Goal: Check status: Check status

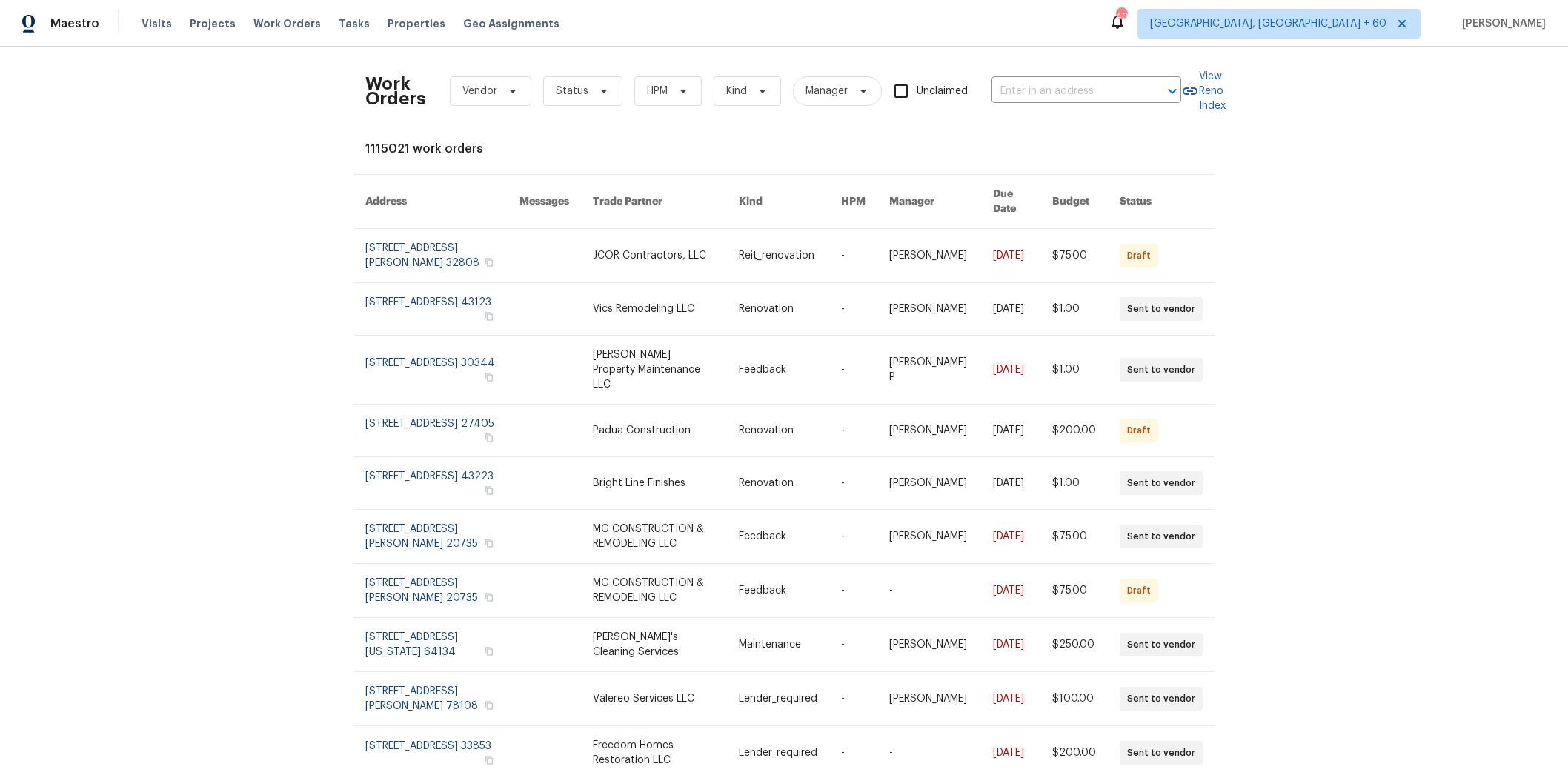
click at [485, 90] on span "Vendor" at bounding box center [479, 91] width 35 height 15
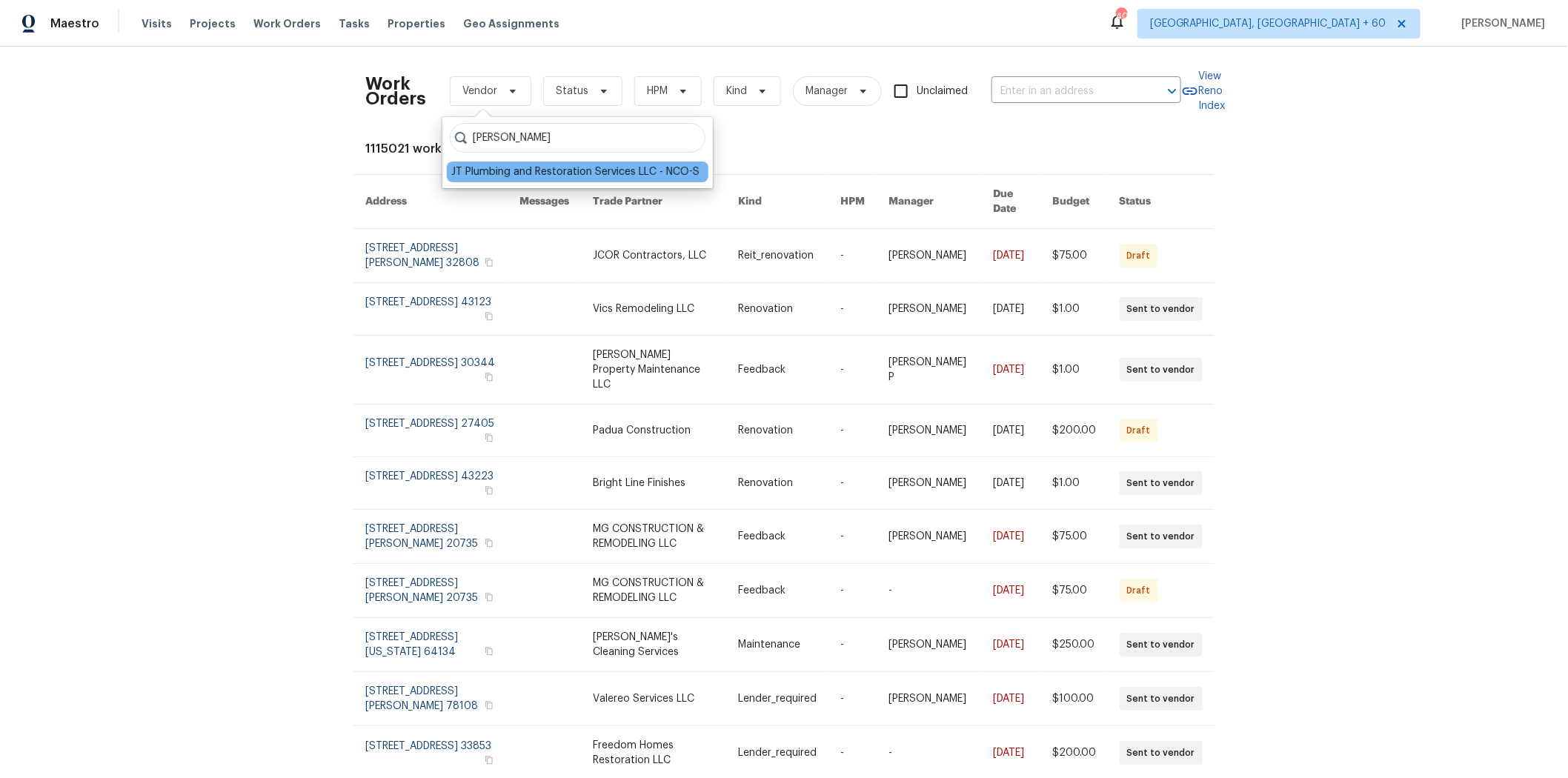
type input "[PERSON_NAME]"
click at [534, 172] on div "JT Plumbing and Restoration Services LLC - NCO-S" at bounding box center [574, 171] width 248 height 15
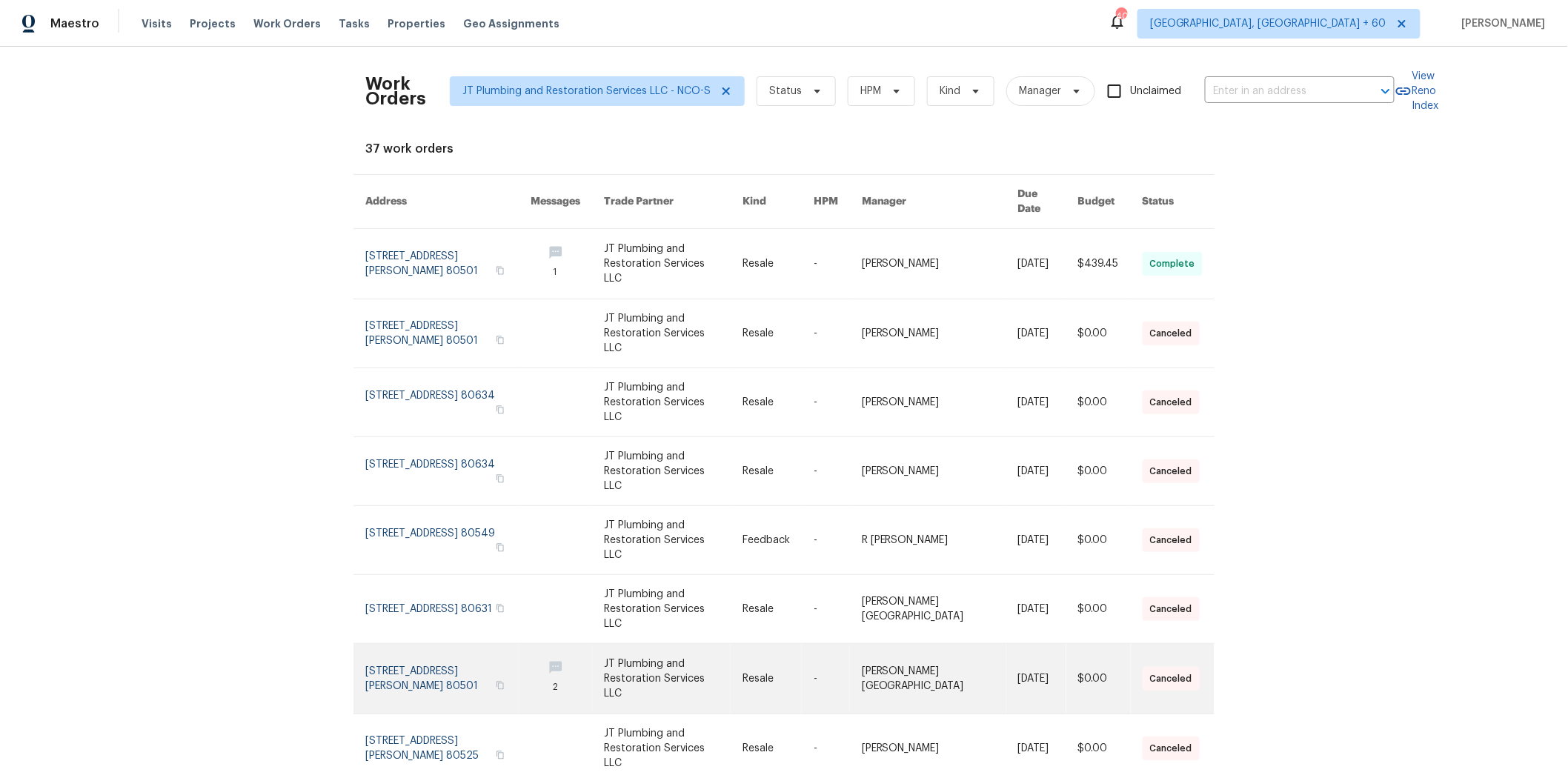
click at [561, 645] on link at bounding box center [567, 679] width 74 height 70
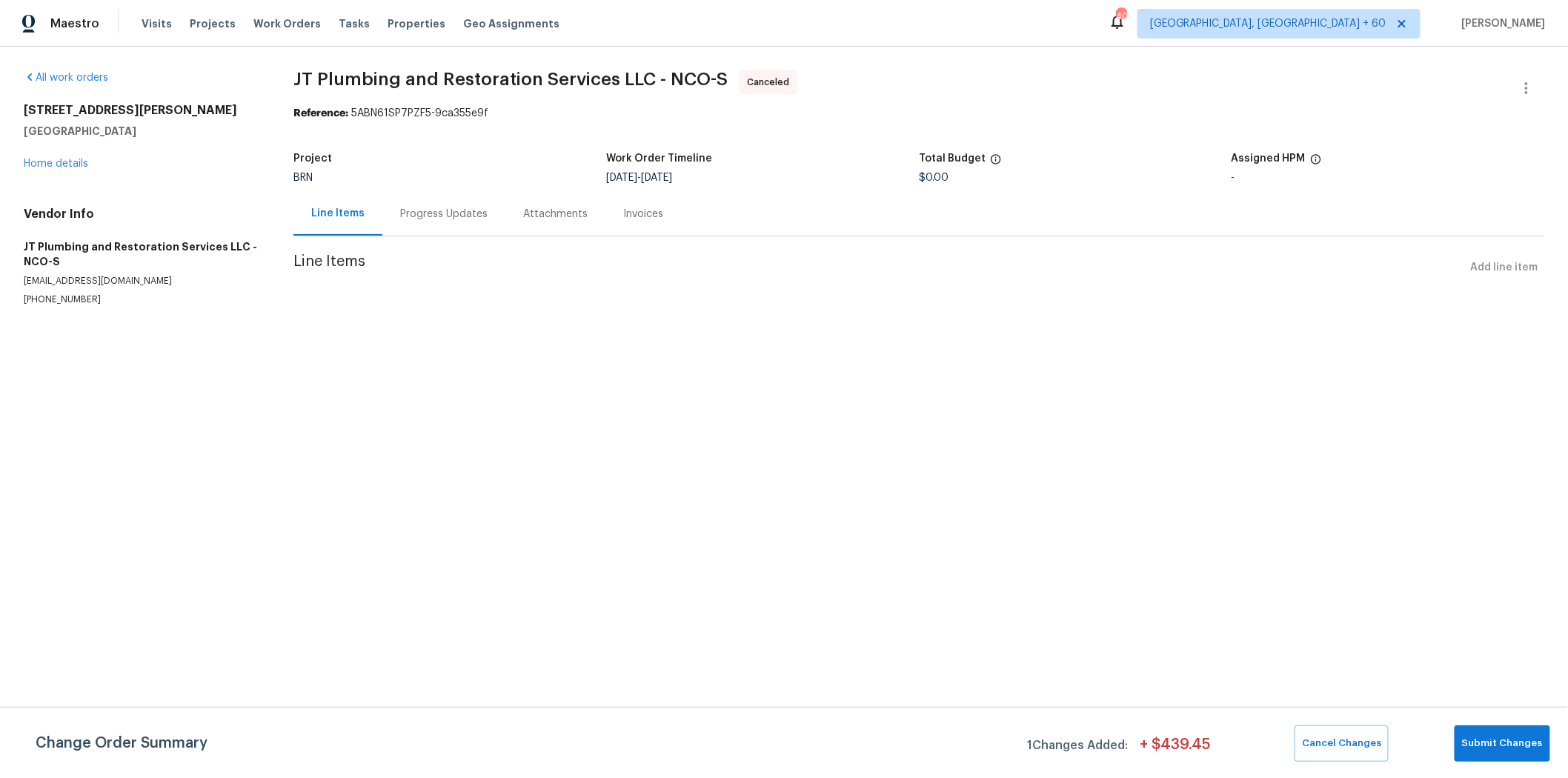
click at [433, 217] on div "Progress Updates" at bounding box center [444, 214] width 88 height 15
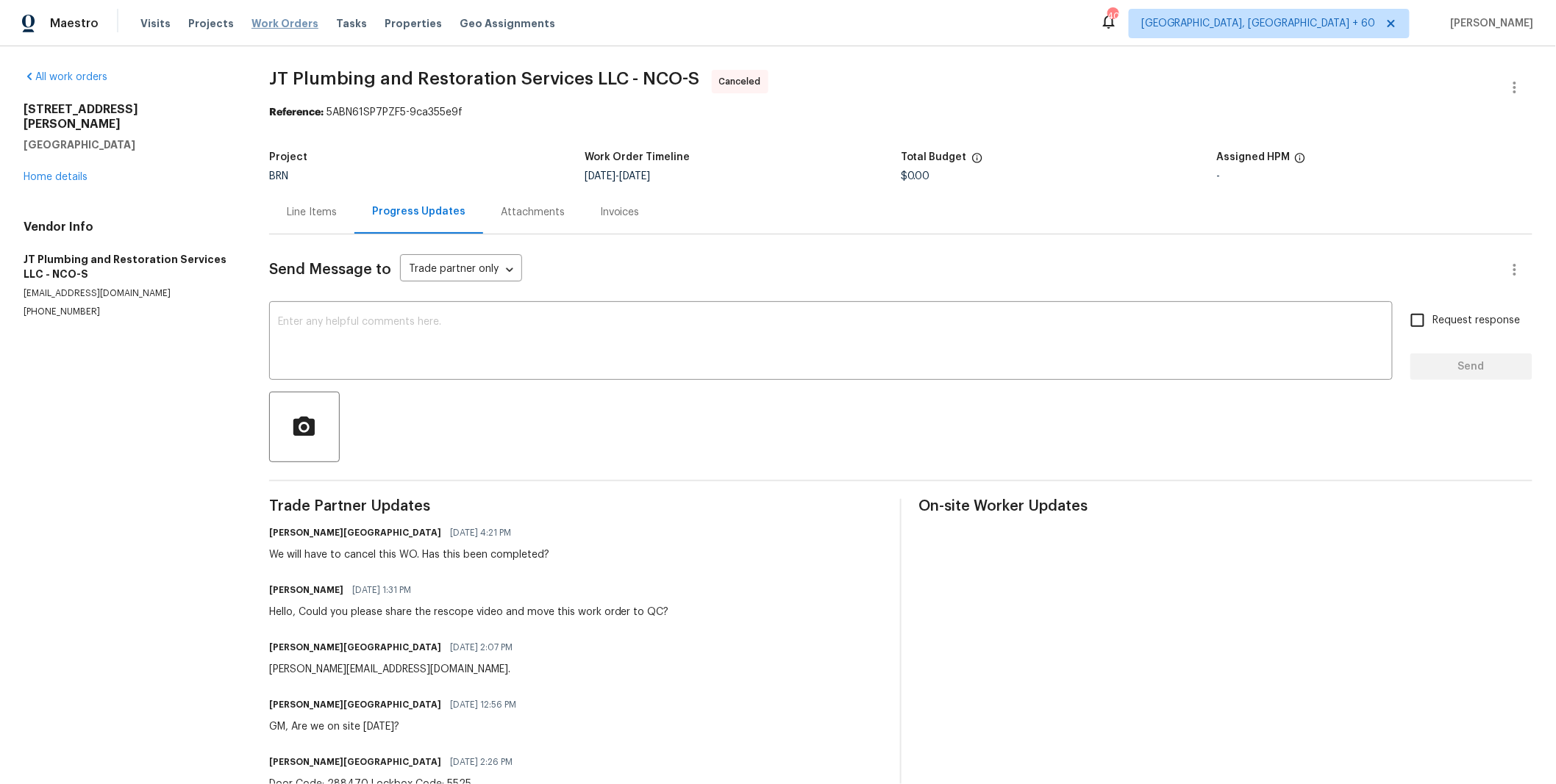
click at [285, 24] on span "Work Orders" at bounding box center [286, 23] width 67 height 15
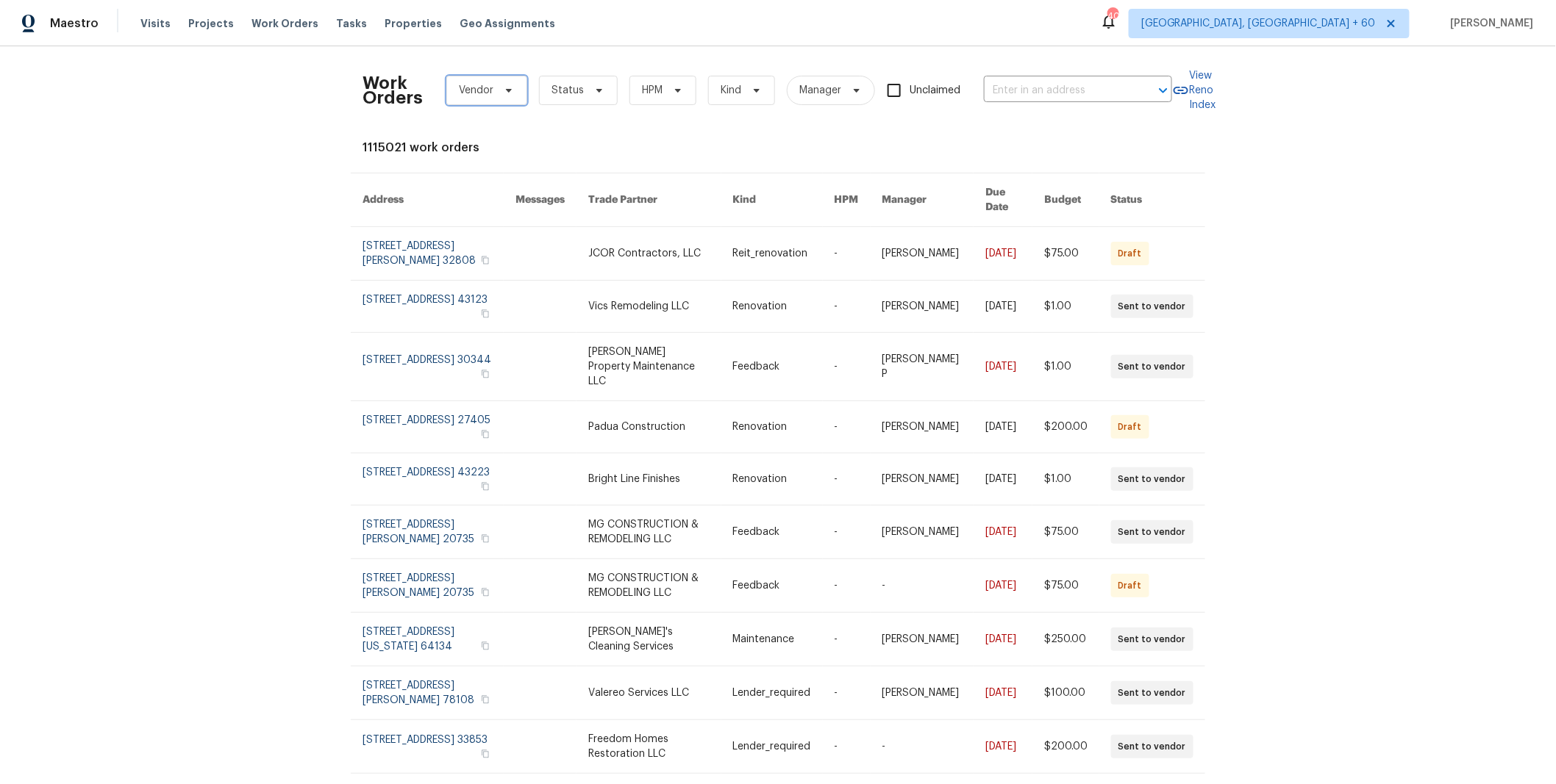
click at [487, 91] on span "Vendor" at bounding box center [487, 91] width 81 height 30
type input "jt pl"
click at [532, 176] on div "JT Plumbing and Restoration Services LLC - NCO-S" at bounding box center [570, 170] width 246 height 15
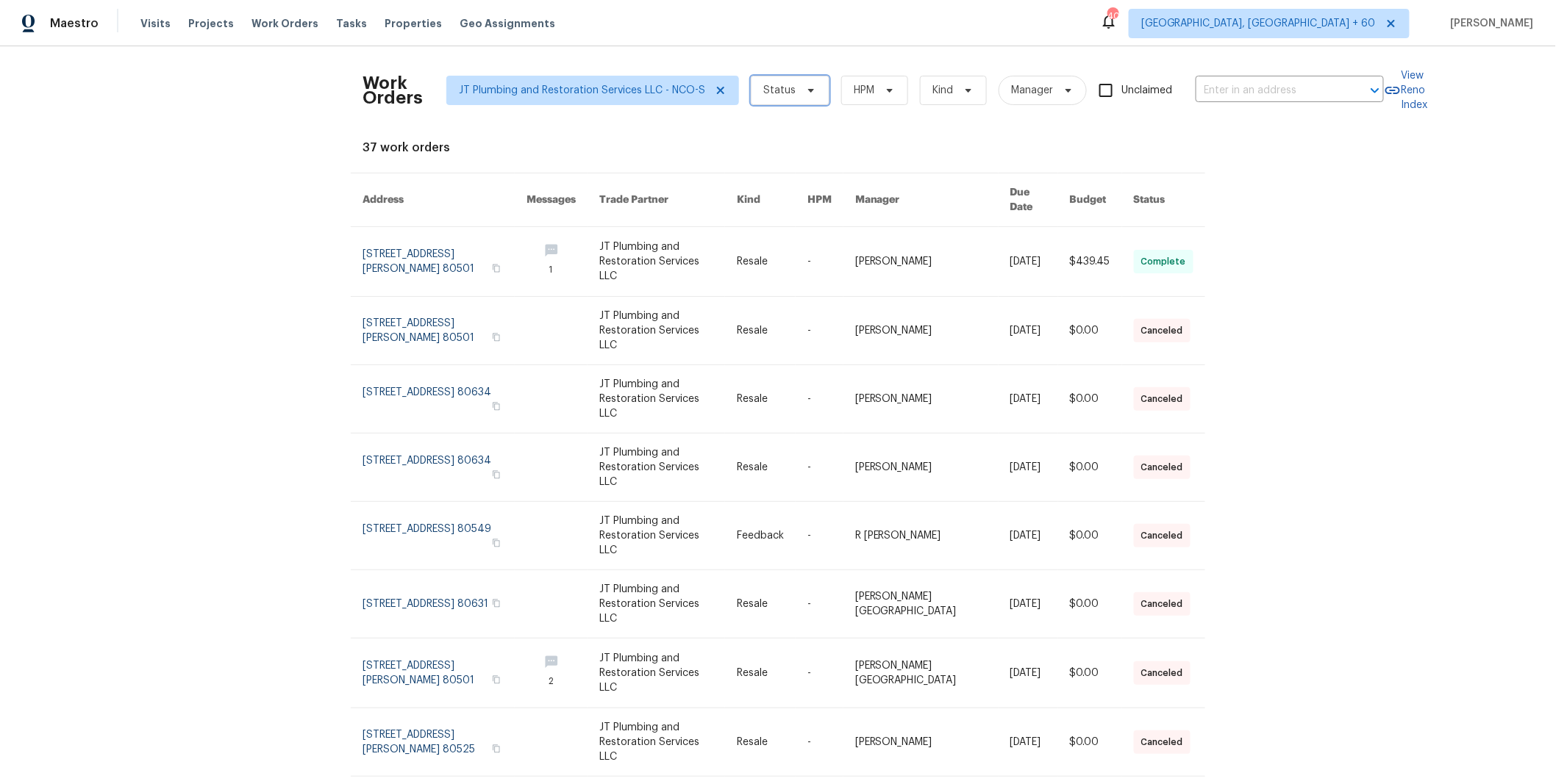
click at [763, 84] on span "Status" at bounding box center [778, 90] width 33 height 15
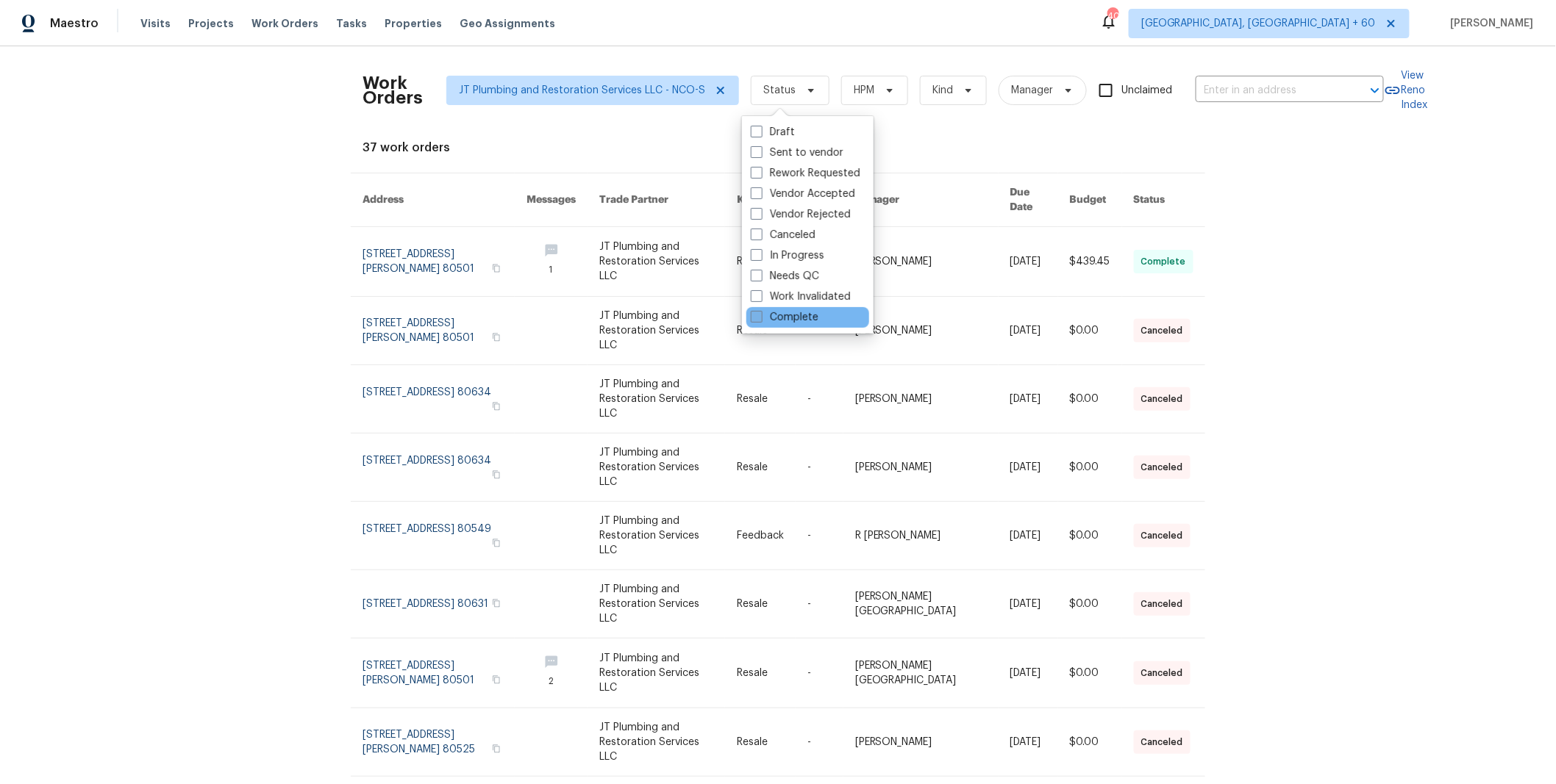
click at [801, 316] on label "Complete" at bounding box center [784, 317] width 67 height 15
click at [760, 316] on input "Complete" at bounding box center [756, 315] width 10 height 10
checkbox input "true"
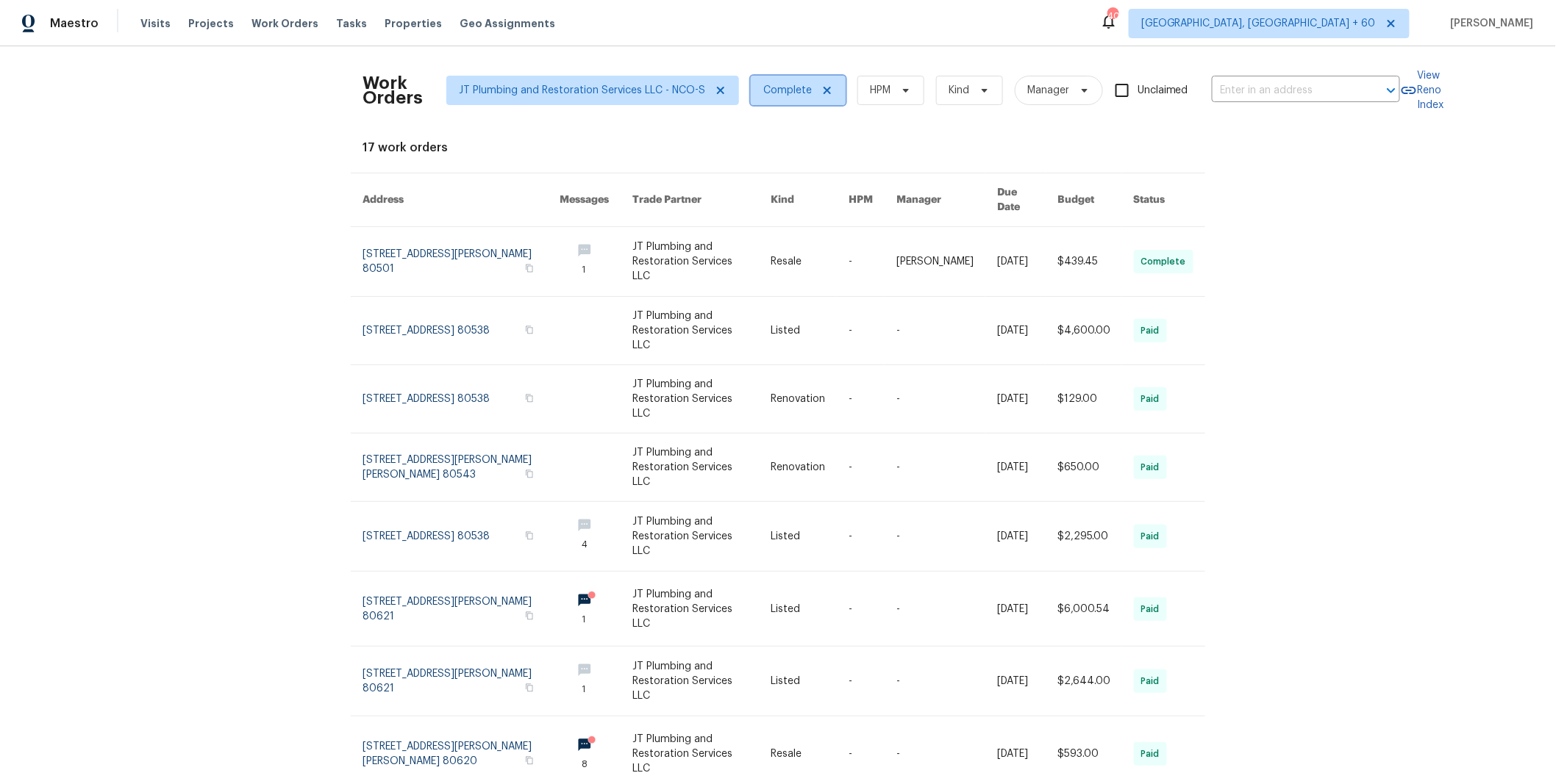
click at [821, 91] on icon at bounding box center [827, 91] width 12 height 12
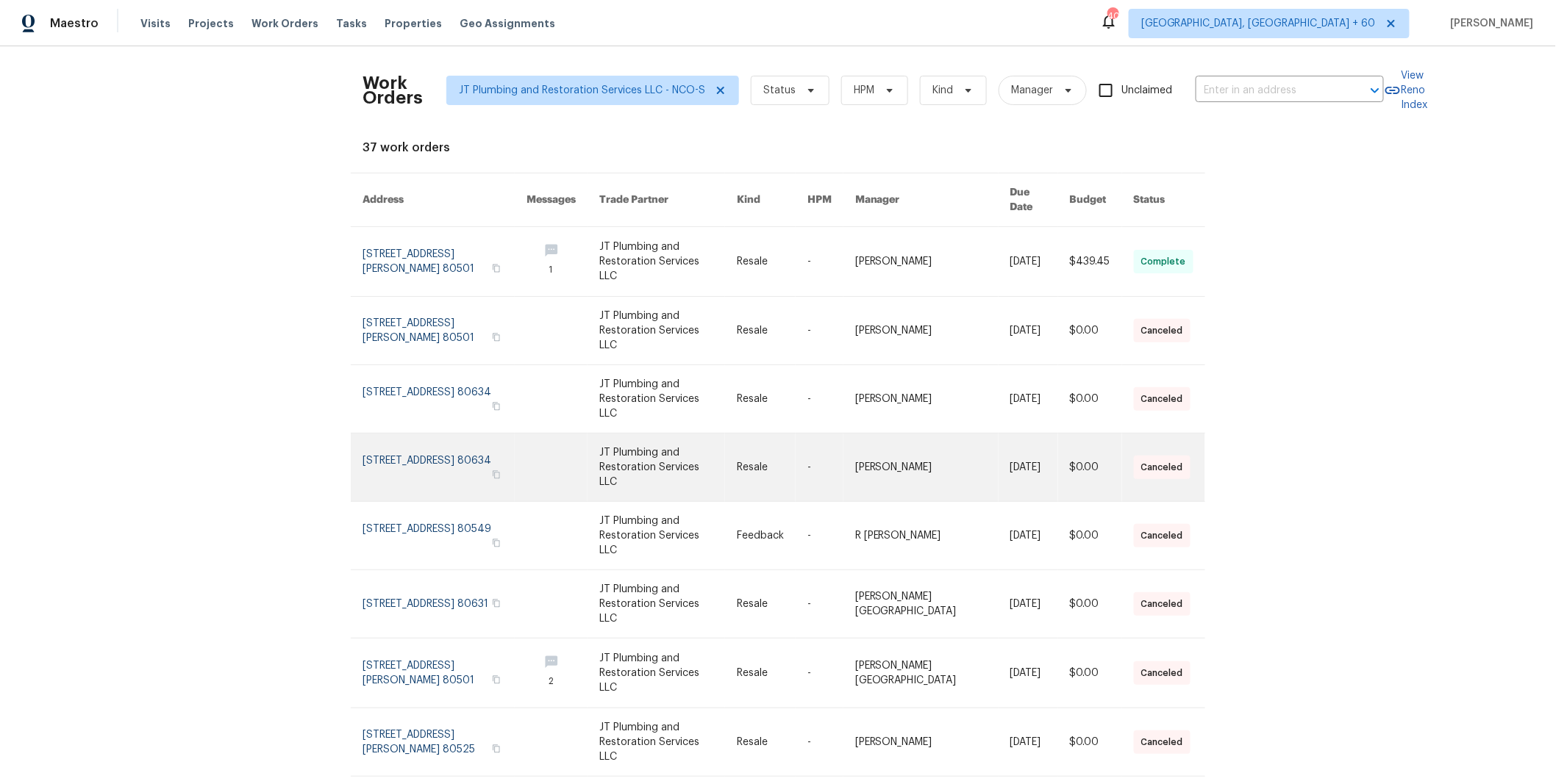
click at [575, 433] on link at bounding box center [563, 467] width 73 height 67
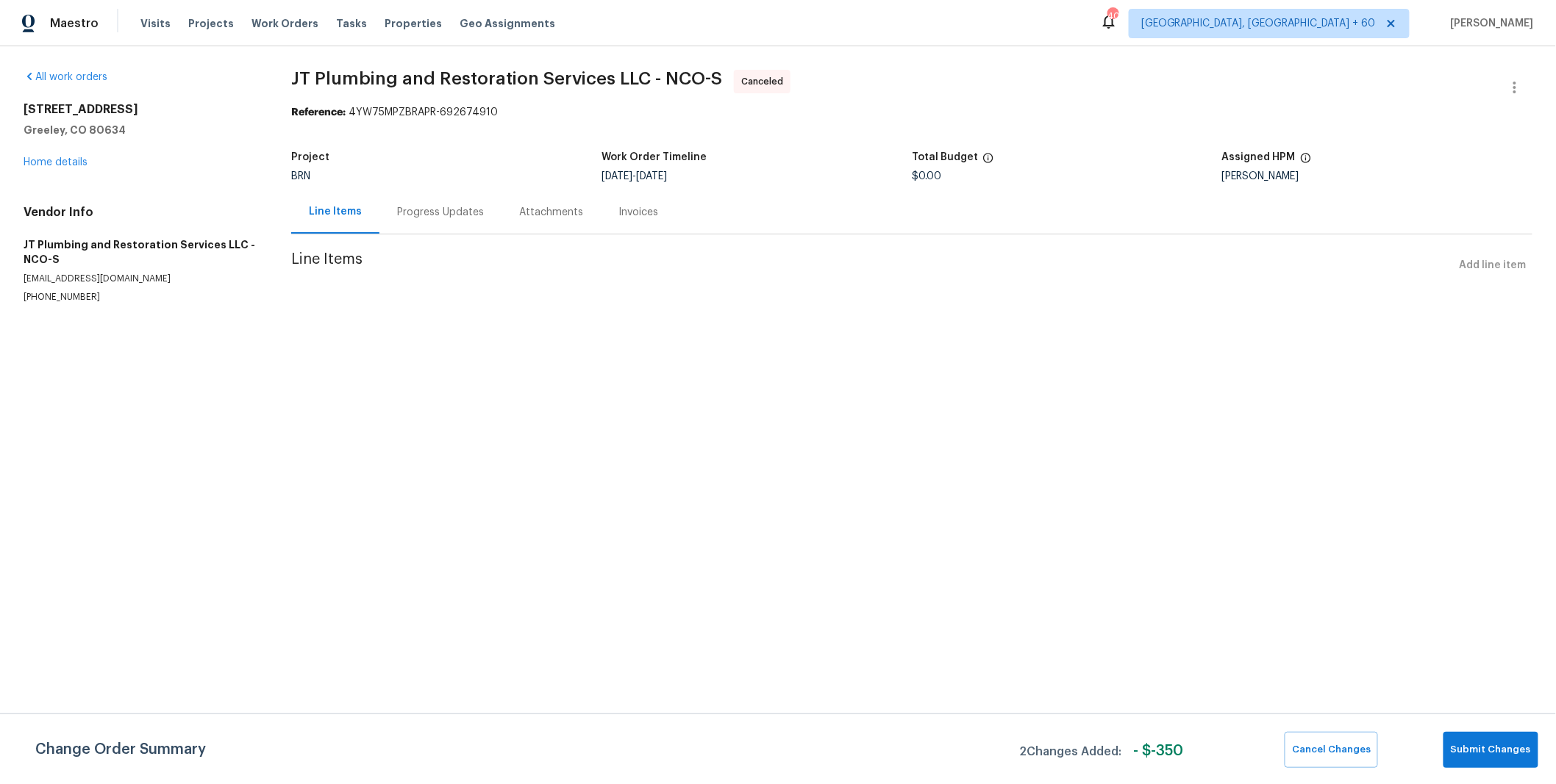
click at [444, 210] on div "Progress Updates" at bounding box center [441, 212] width 87 height 15
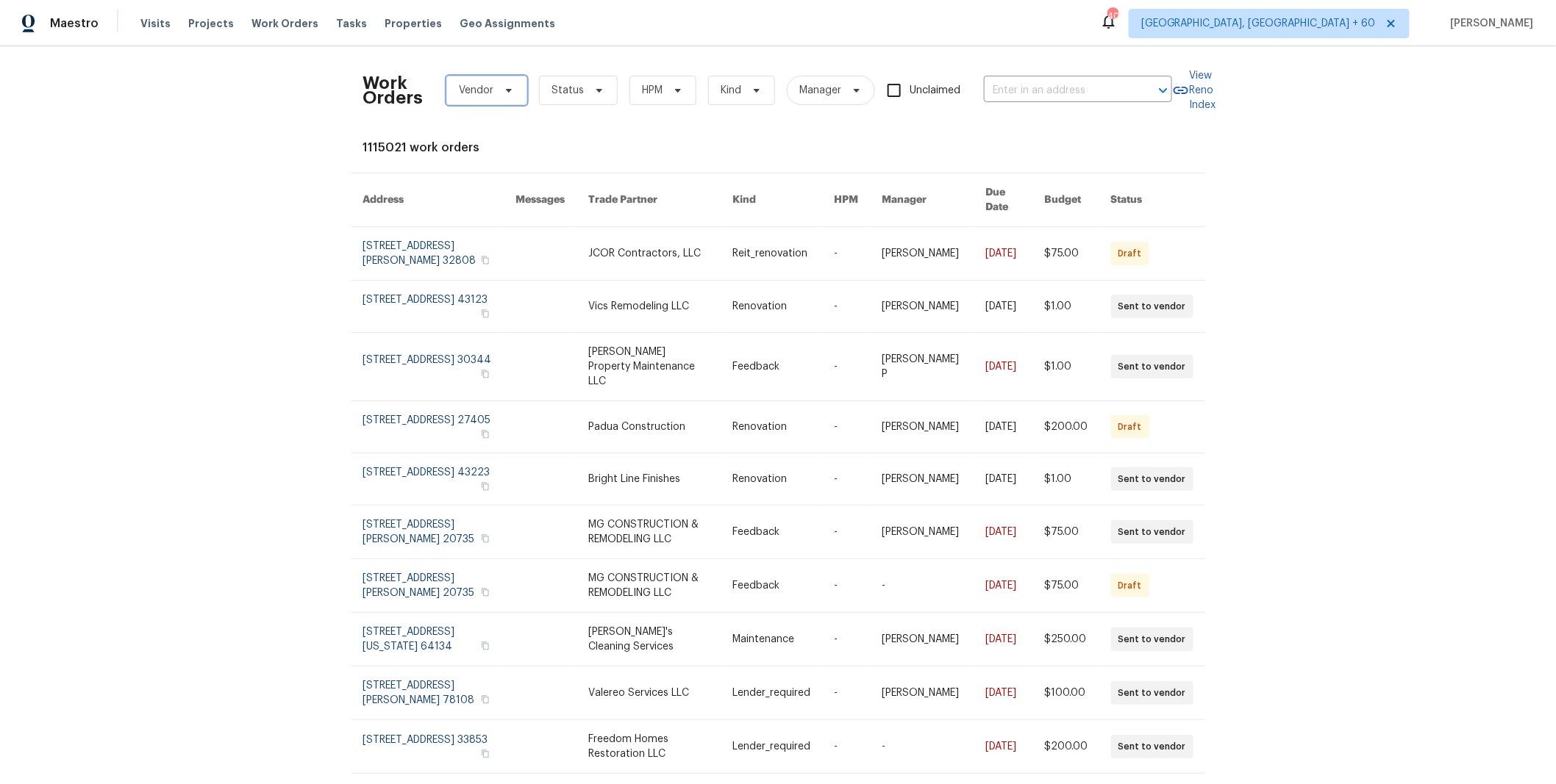
click at [499, 91] on span at bounding box center [507, 91] width 16 height 12
type input "jt plu"
click at [547, 174] on div "JT Plumbing and Restoration Services LLC - NCO-S" at bounding box center [570, 170] width 246 height 15
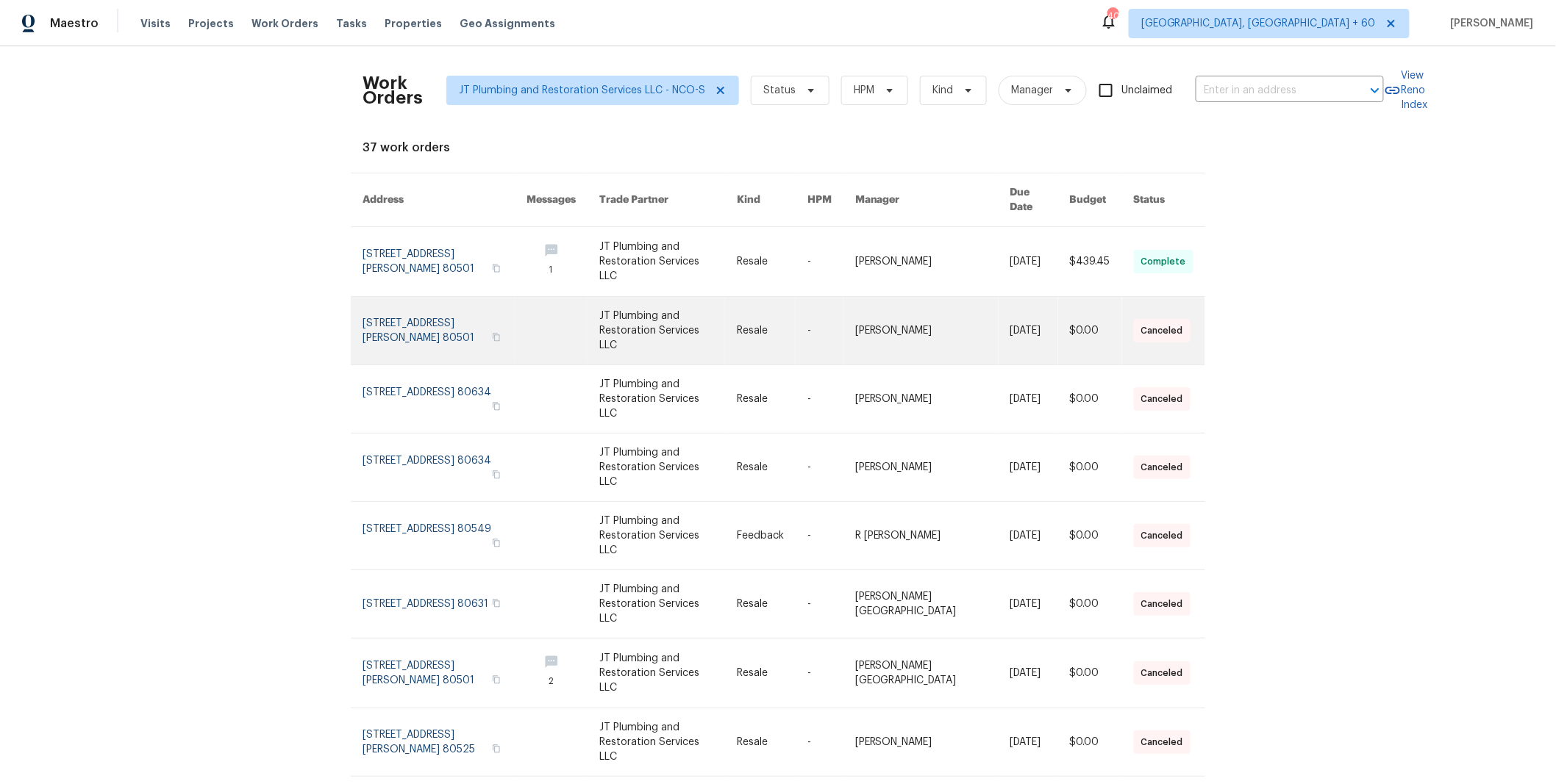
click at [585, 309] on link at bounding box center [563, 331] width 73 height 67
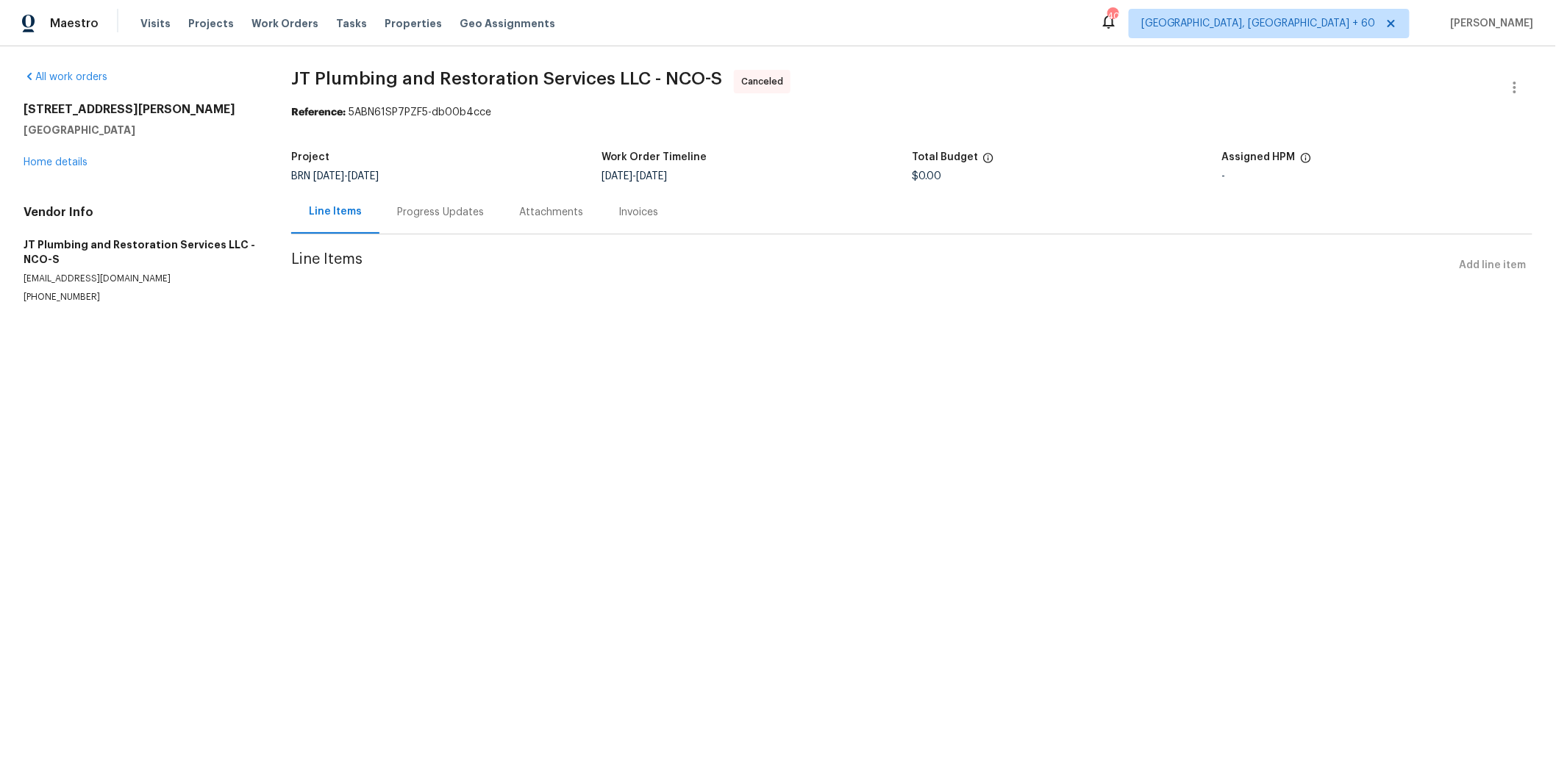
click at [458, 220] on div "Progress Updates" at bounding box center [441, 212] width 123 height 43
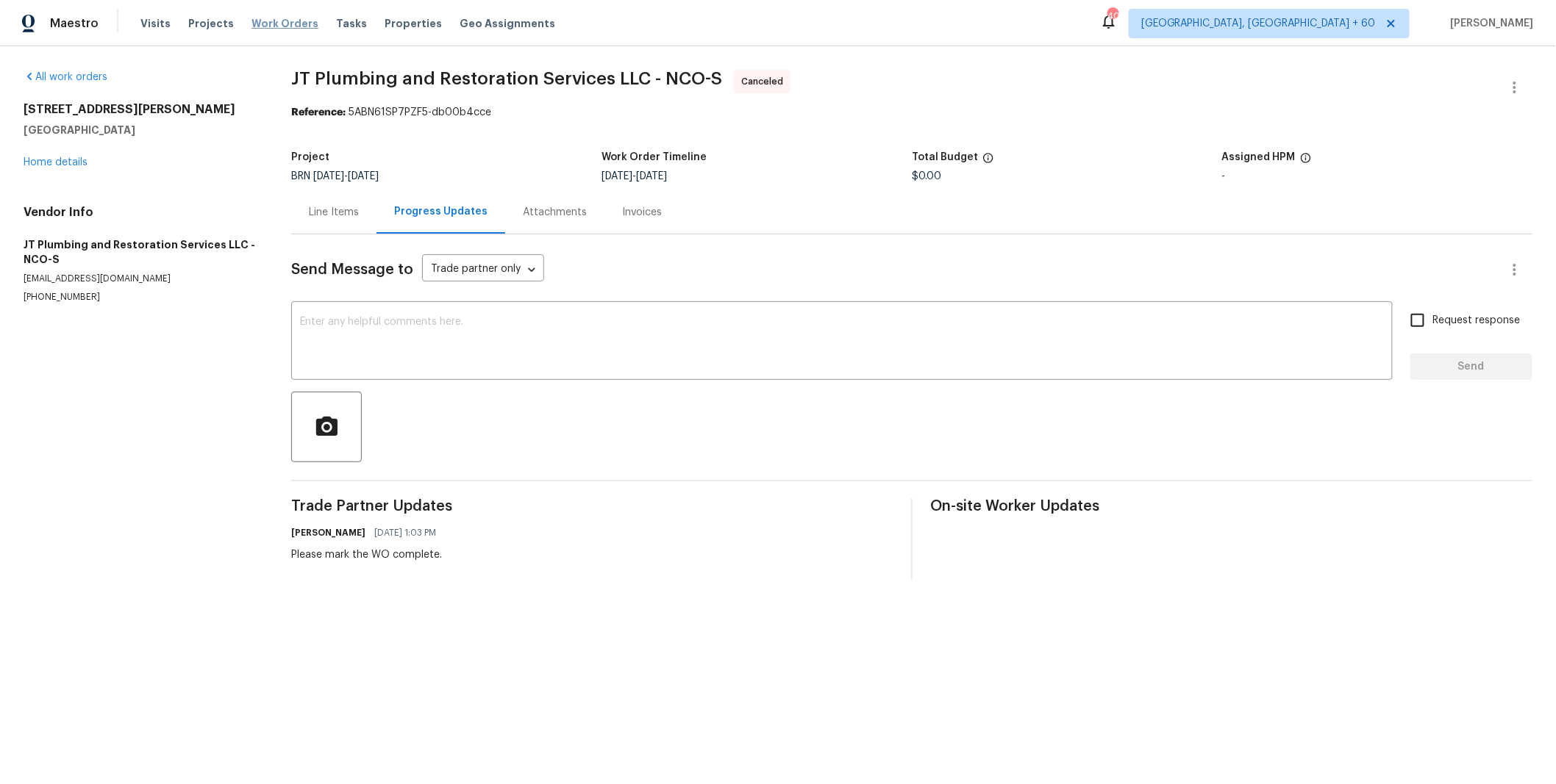
click at [269, 23] on span "Work Orders" at bounding box center [286, 23] width 67 height 15
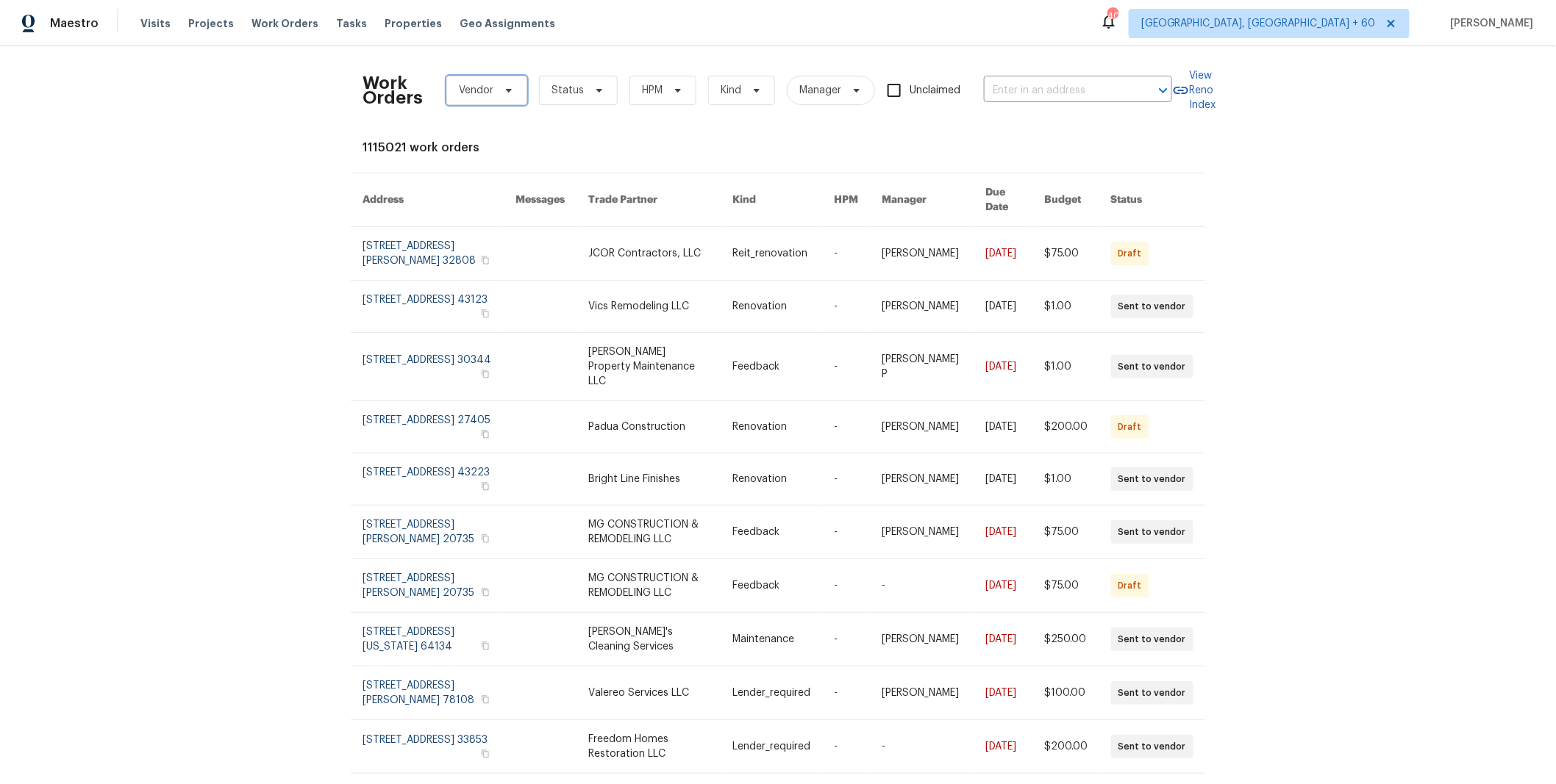
click at [481, 88] on span "Vendor" at bounding box center [475, 90] width 35 height 15
type input "jt plum"
click at [561, 169] on div "JT Plumbing and Restoration Services LLC - NCO-S" at bounding box center [570, 170] width 246 height 15
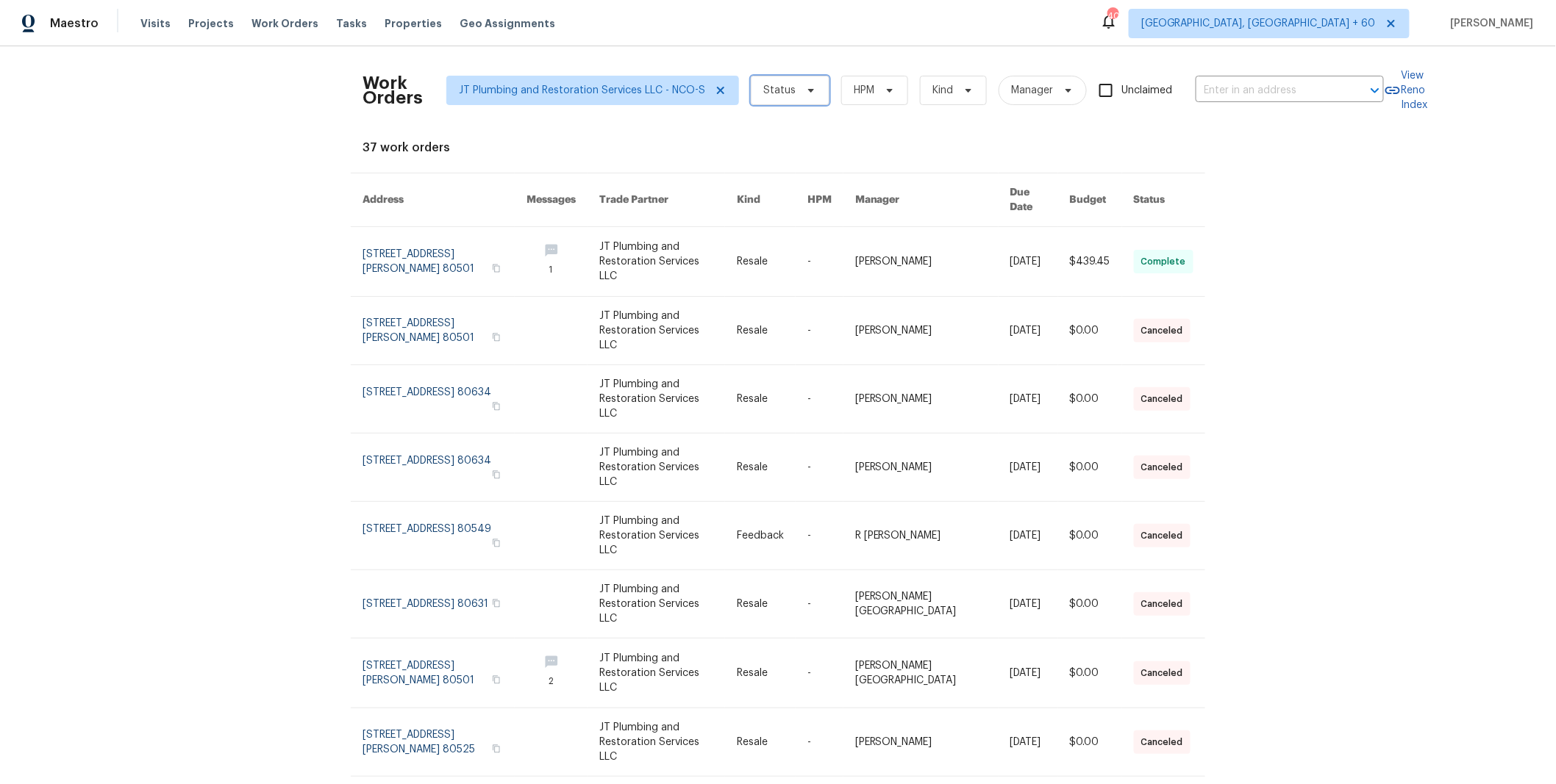
click at [763, 88] on span "Status" at bounding box center [778, 90] width 33 height 15
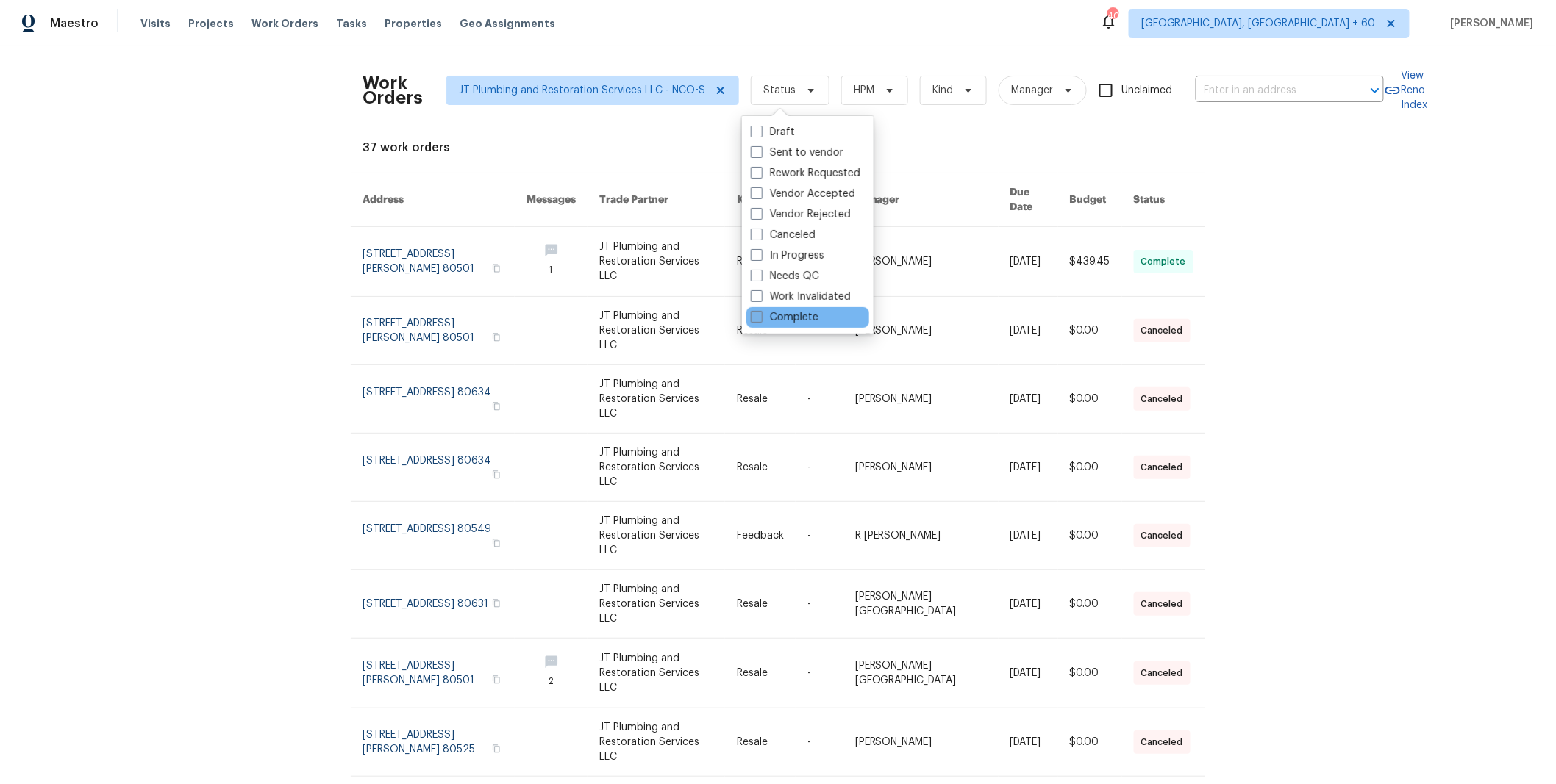
click at [787, 316] on label "Complete" at bounding box center [784, 317] width 67 height 15
click at [760, 316] on input "Complete" at bounding box center [756, 315] width 10 height 10
checkbox input "true"
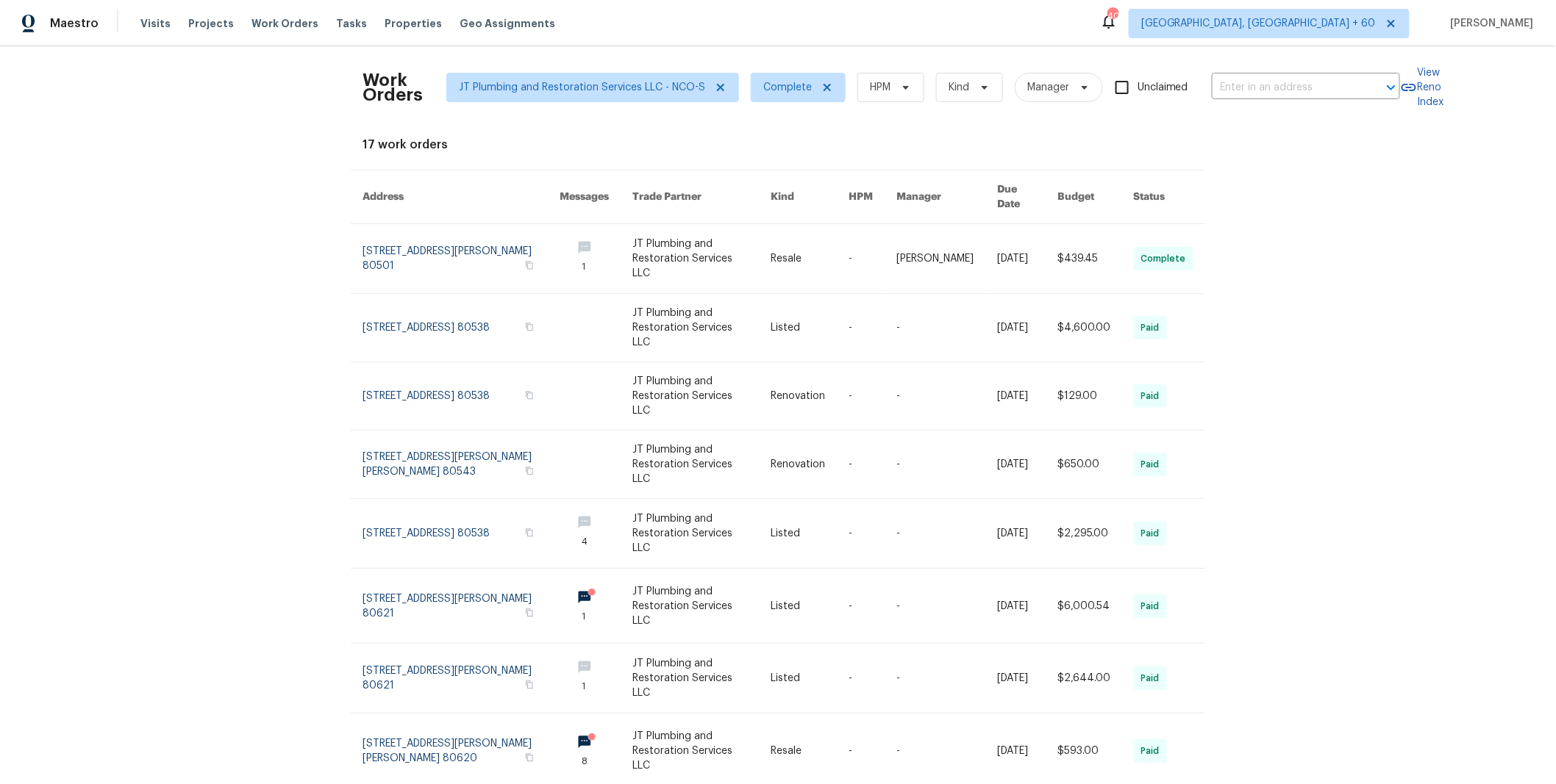
scroll to position [6, 0]
click at [823, 82] on icon at bounding box center [826, 84] width 7 height 7
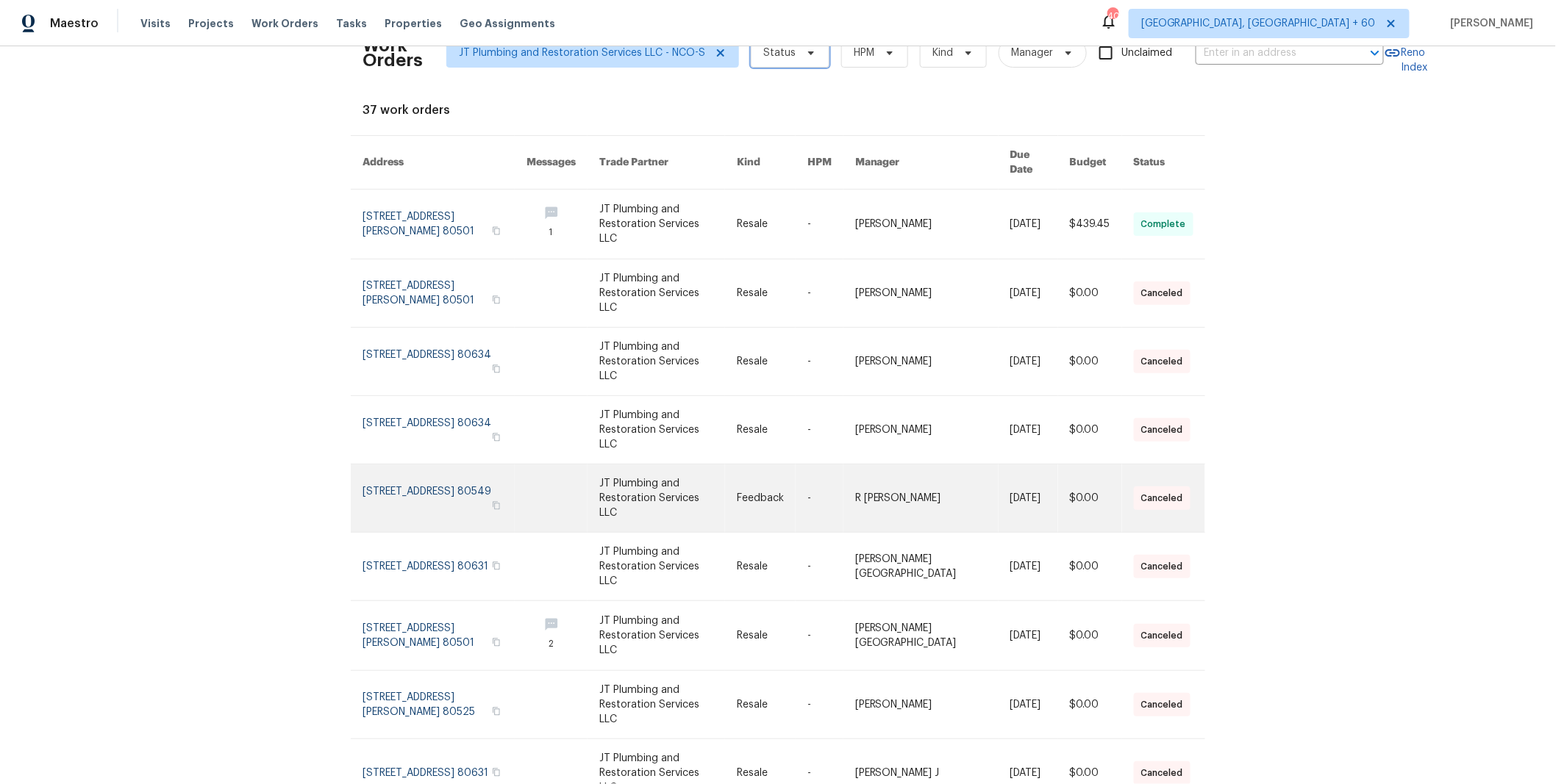
scroll to position [59, 0]
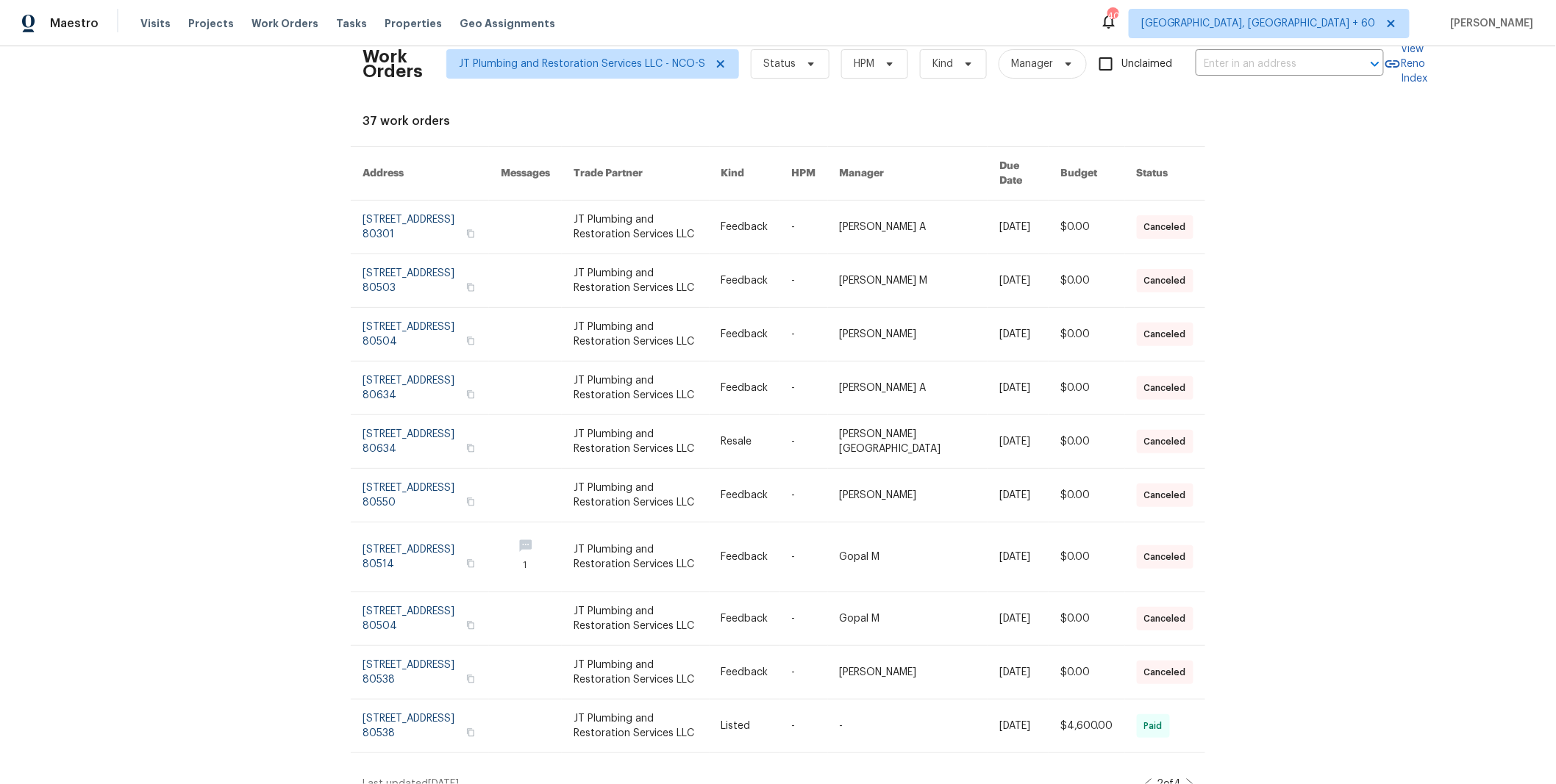
scroll to position [0, 0]
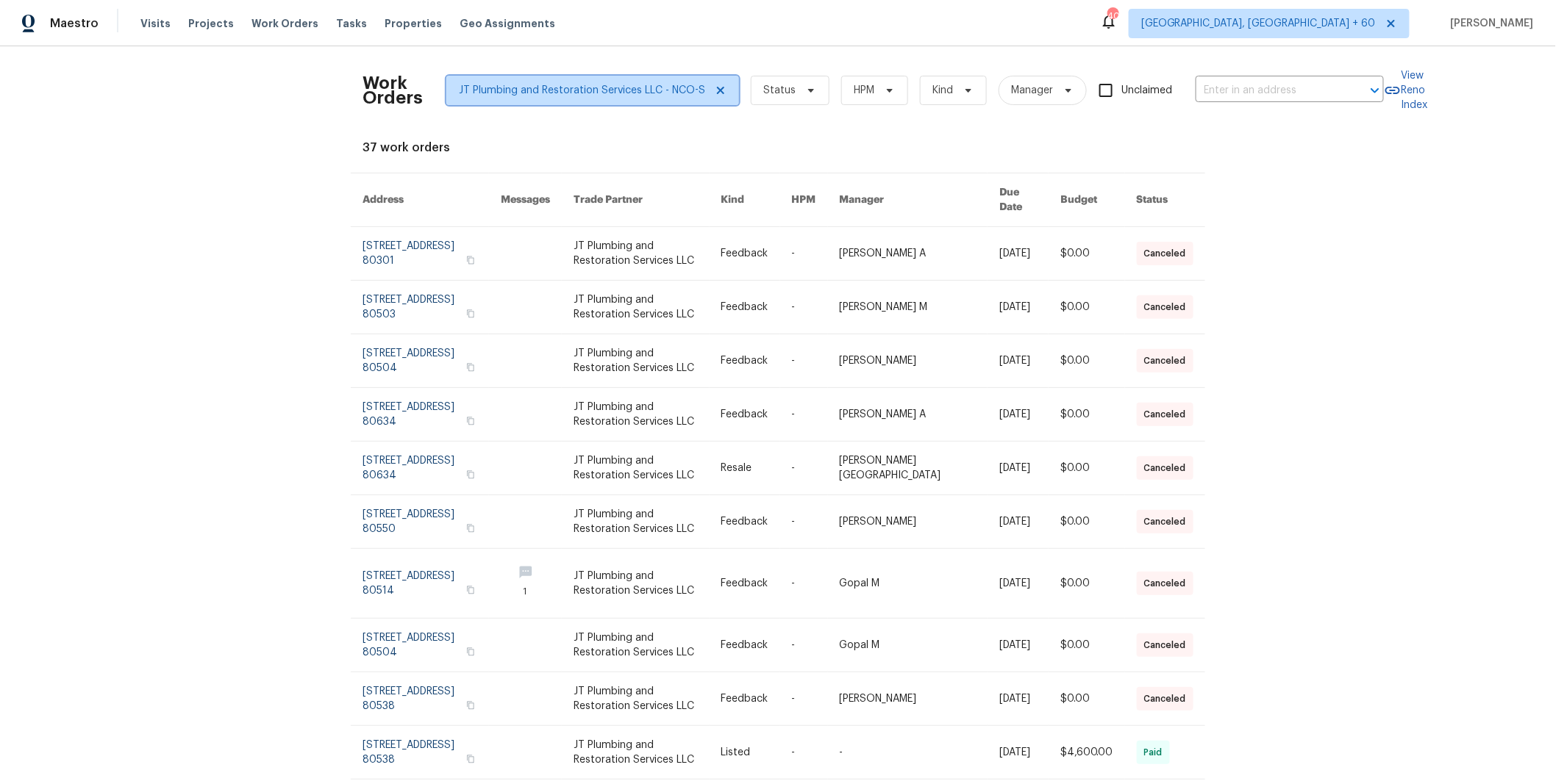
click at [714, 91] on icon at bounding box center [720, 91] width 12 height 12
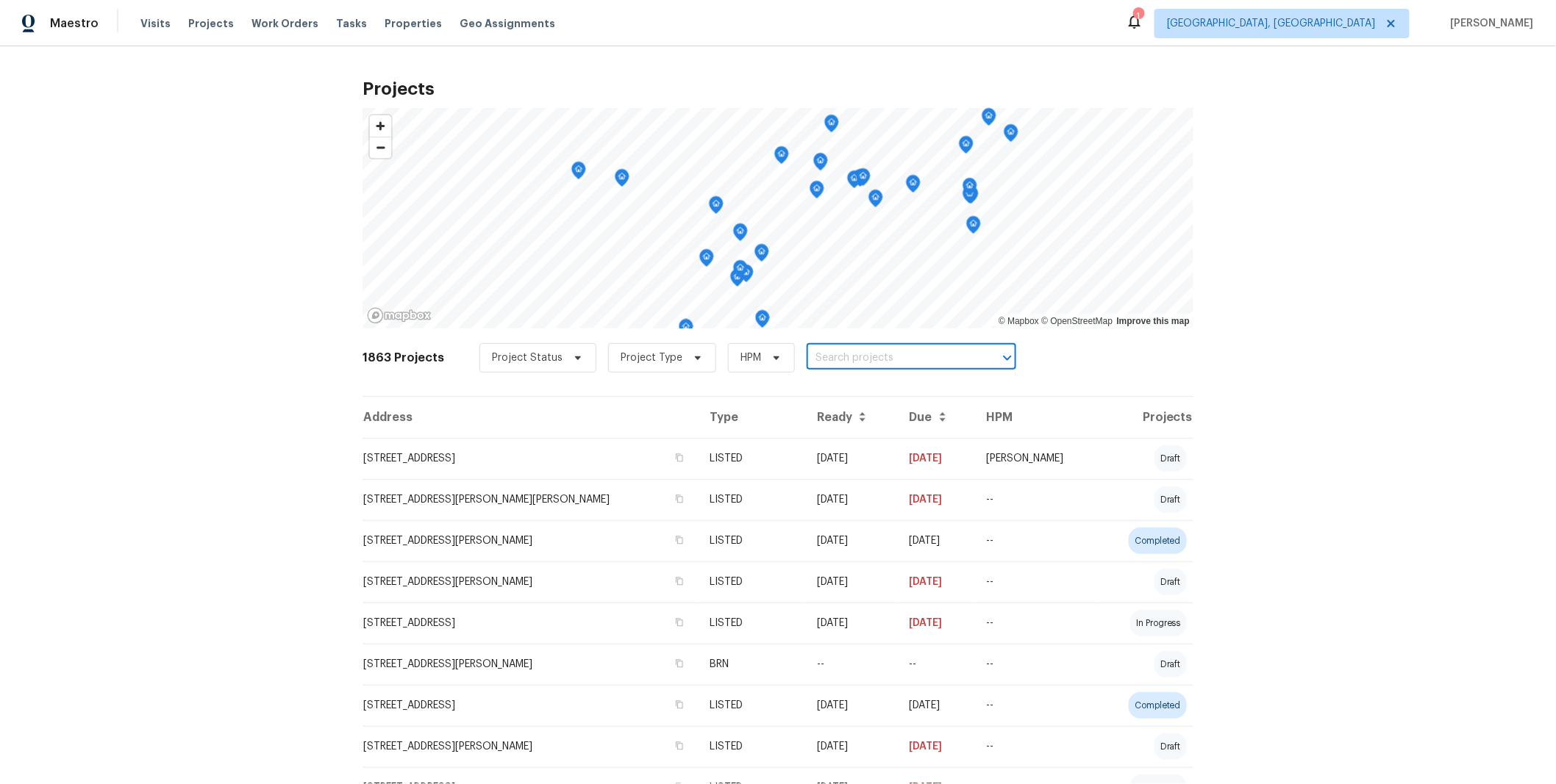
paste input "[STREET_ADDRESS]"
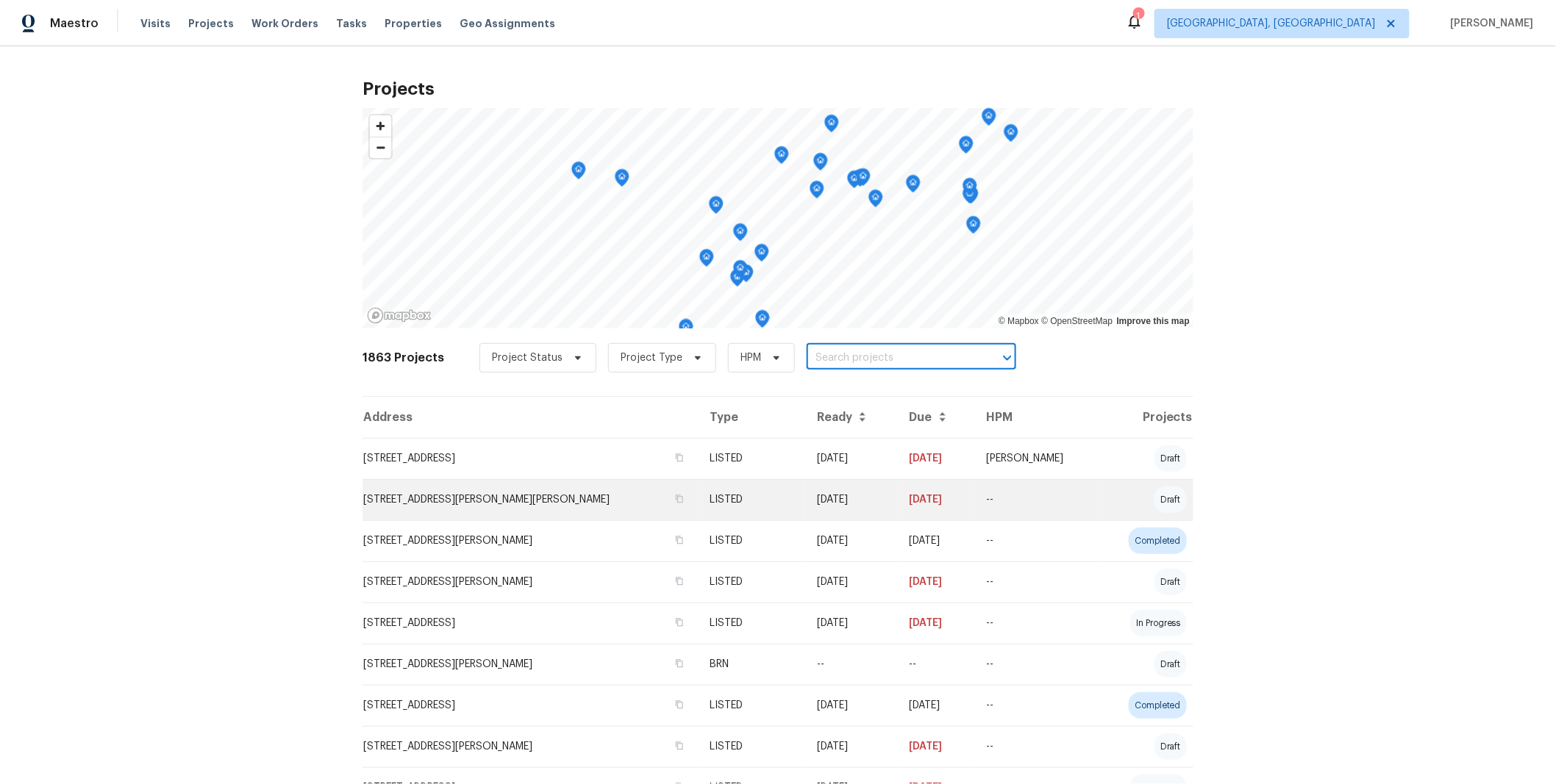
type input "[STREET_ADDRESS]"
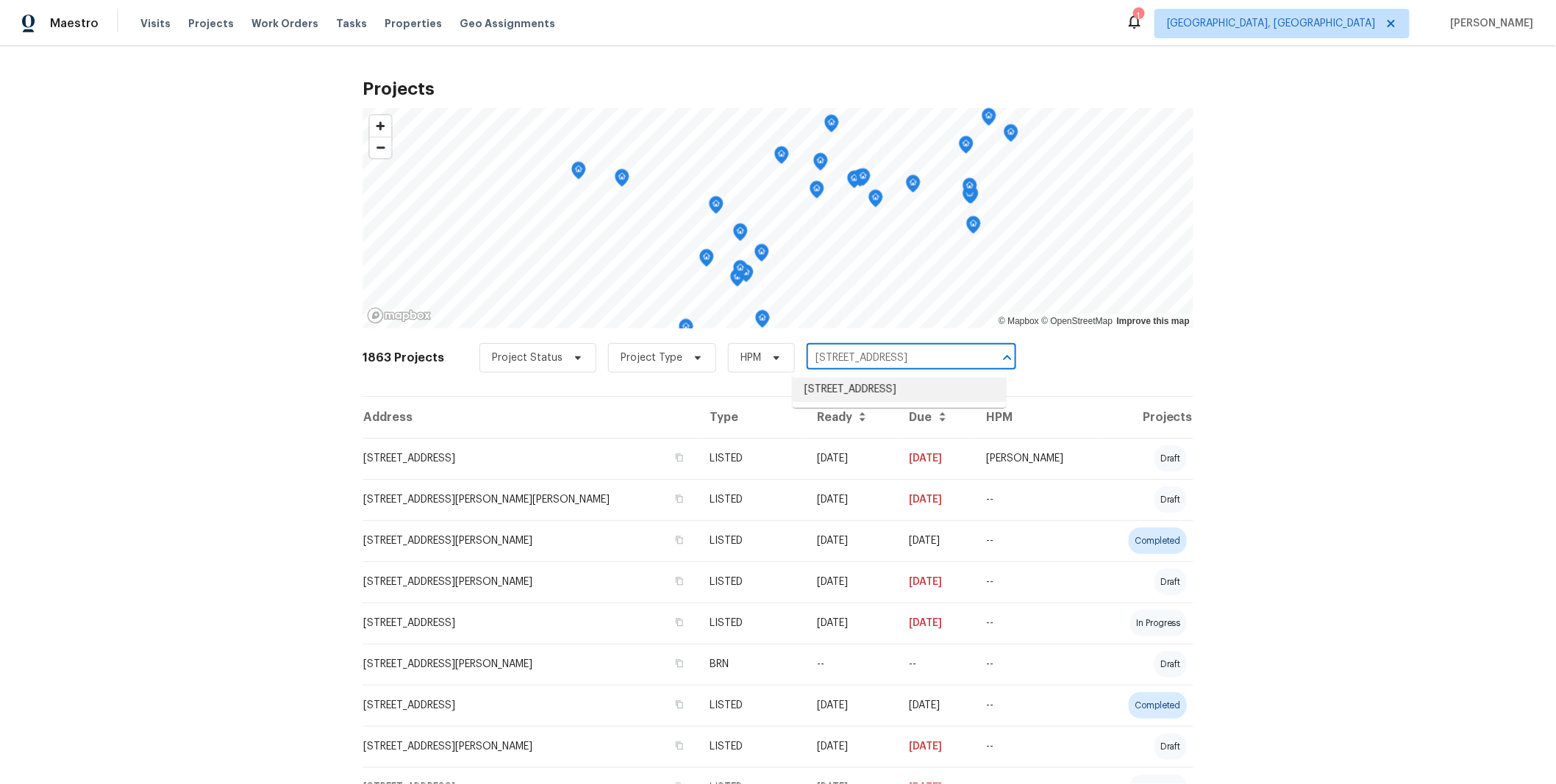
click at [898, 389] on li "[STREET_ADDRESS]" at bounding box center [899, 390] width 213 height 25
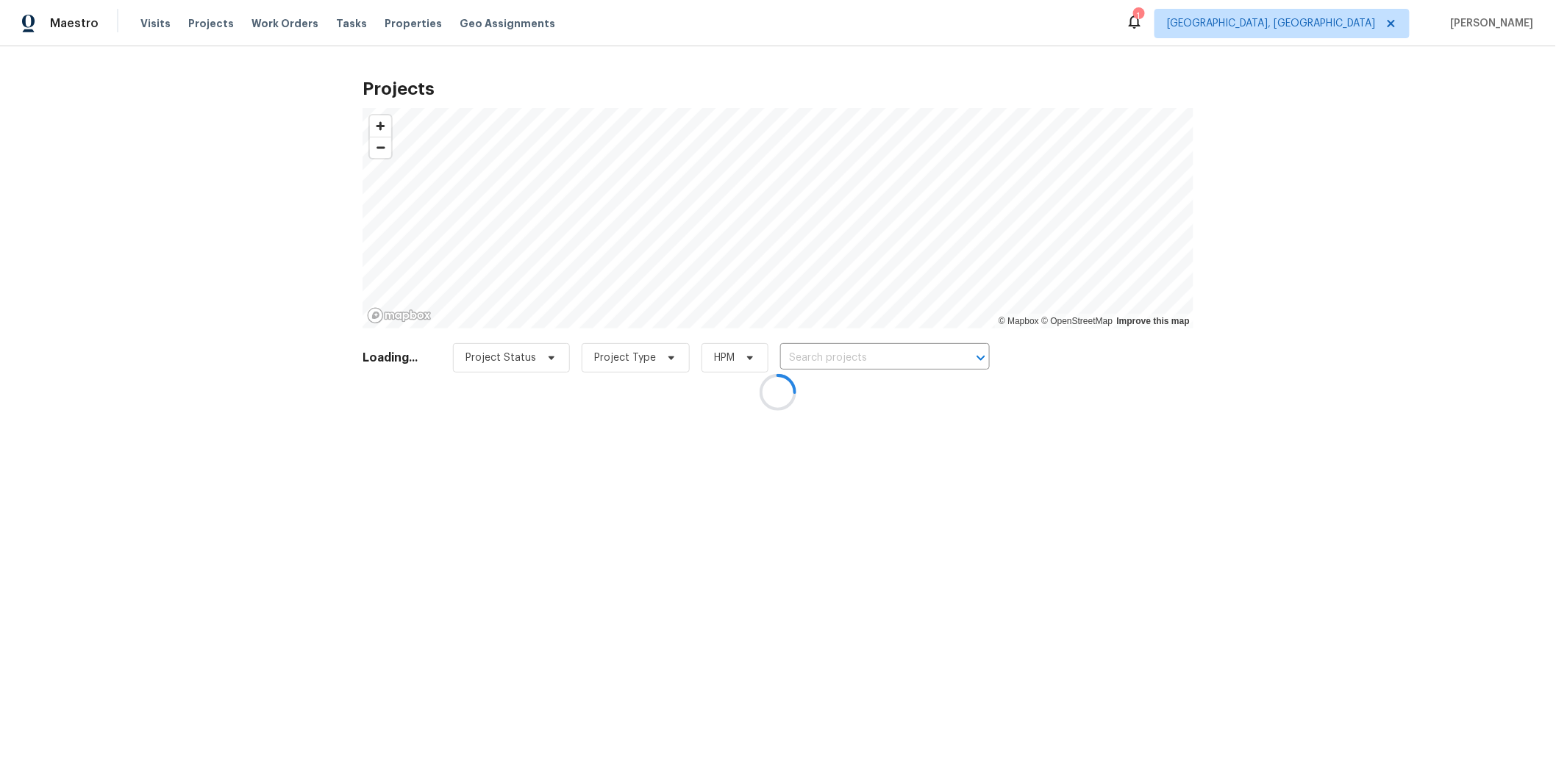
type input "[STREET_ADDRESS]"
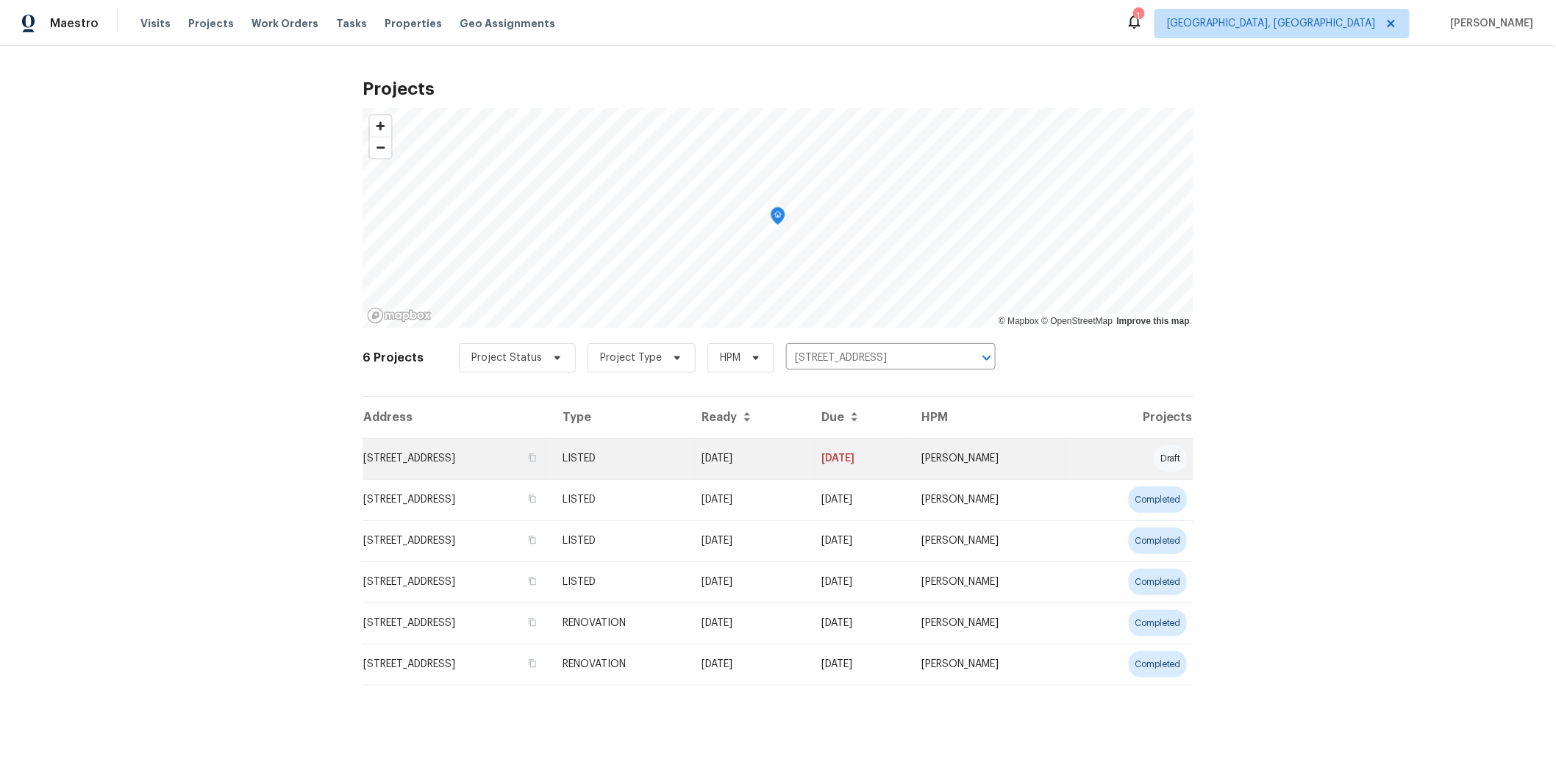
click at [809, 460] on td "[DATE]" at bounding box center [749, 459] width 120 height 41
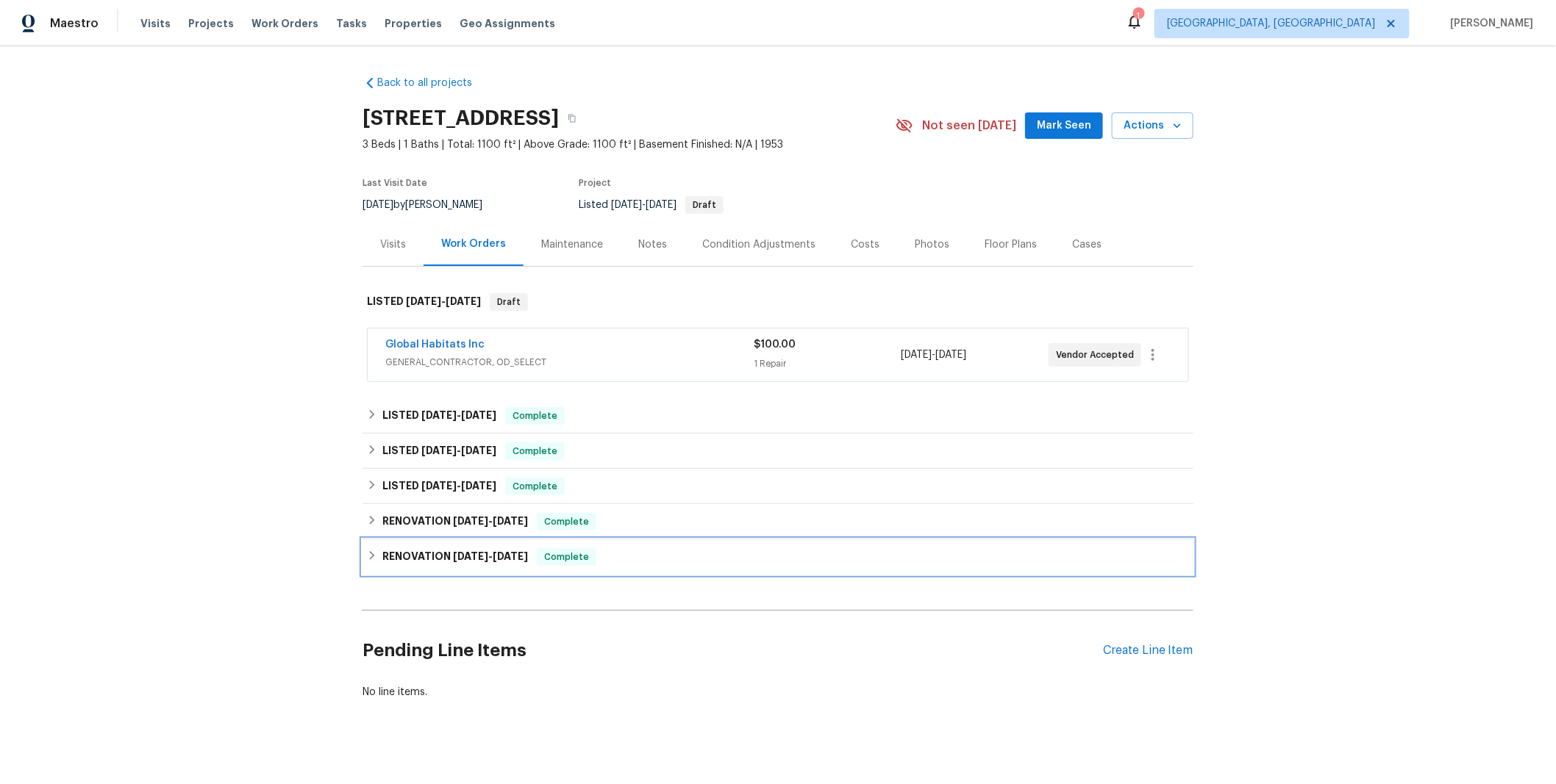
click at [660, 554] on div "RENOVATION [DATE] - [DATE] Complete" at bounding box center [778, 557] width 822 height 18
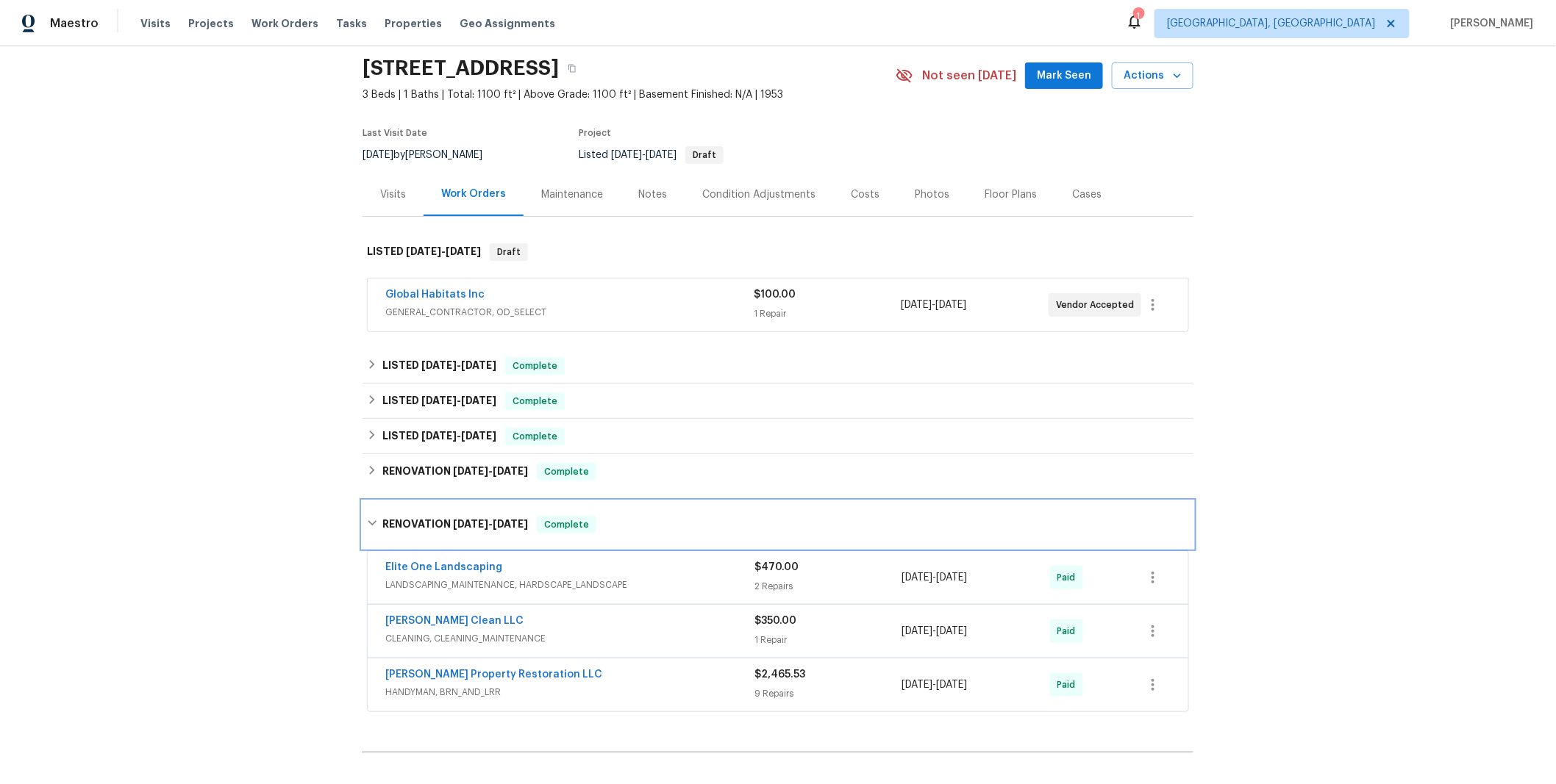
scroll to position [73, 0]
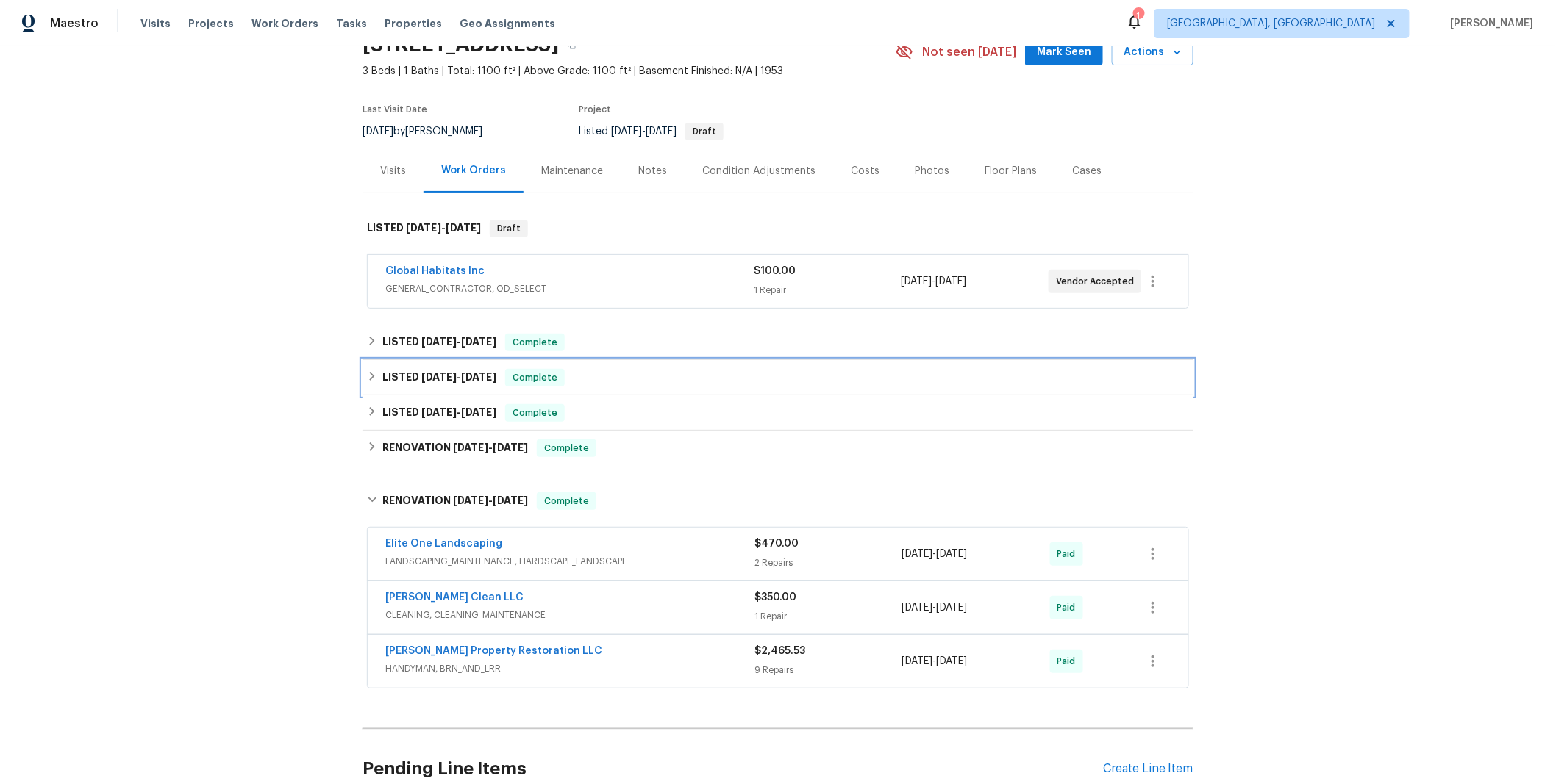
click at [668, 391] on div "LISTED [DATE] - [DATE] Complete" at bounding box center [778, 378] width 831 height 36
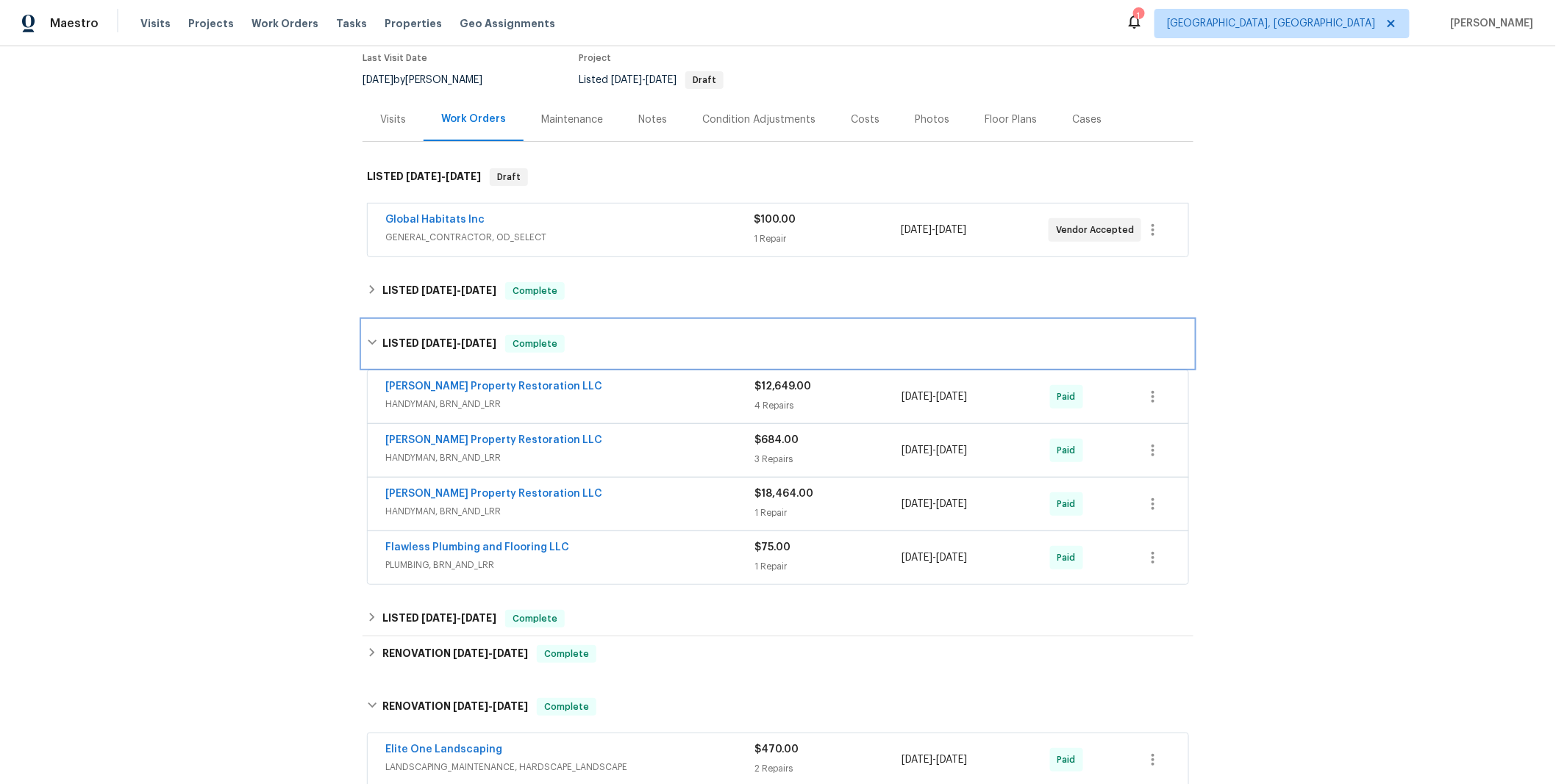
scroll to position [136, 0]
